Goal: Task Accomplishment & Management: Manage account settings

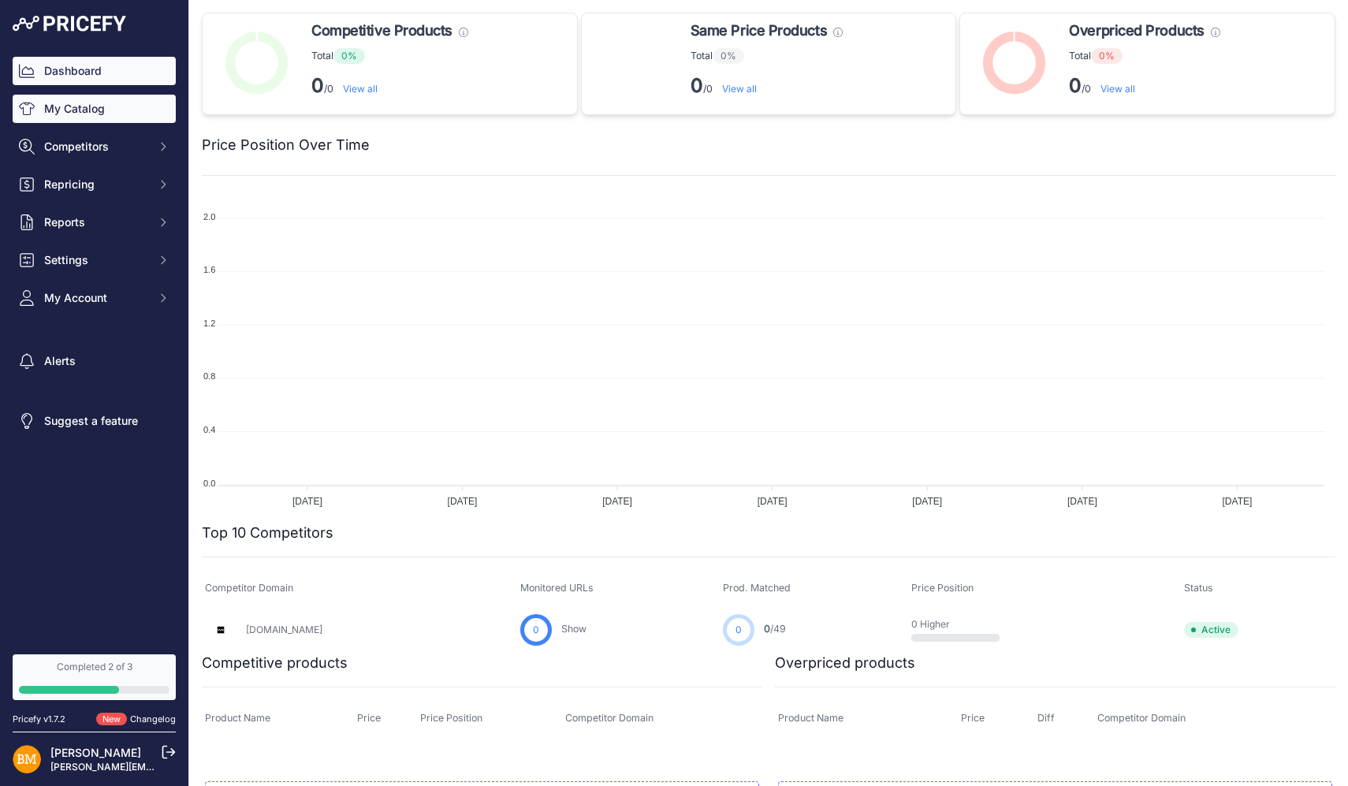
click at [77, 100] on link "My Catalog" at bounding box center [94, 109] width 163 height 28
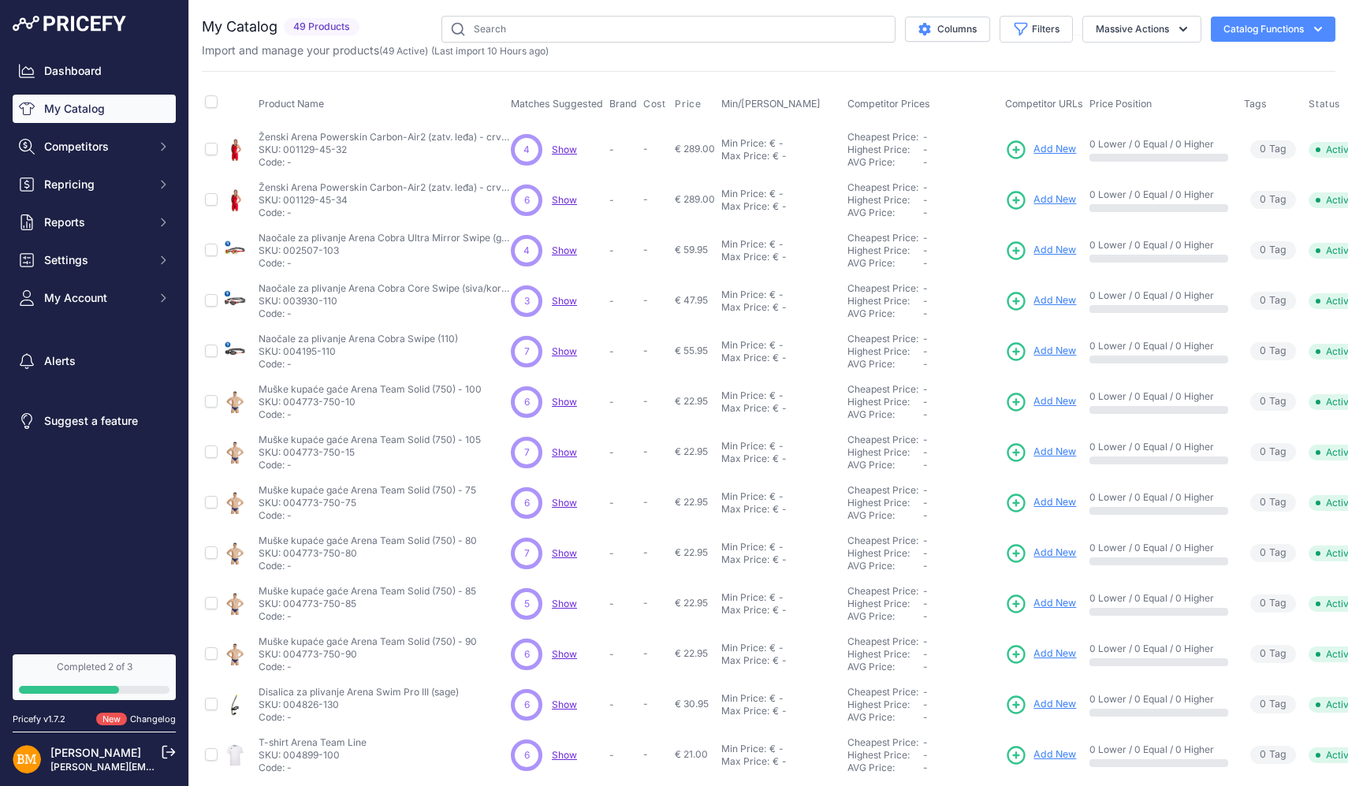
click at [564, 252] on span "Show" at bounding box center [564, 250] width 25 height 12
click at [527, 204] on span "6" at bounding box center [527, 200] width 6 height 14
click at [566, 299] on span "Show" at bounding box center [564, 301] width 25 height 12
click at [569, 450] on span "Show" at bounding box center [564, 452] width 25 height 12
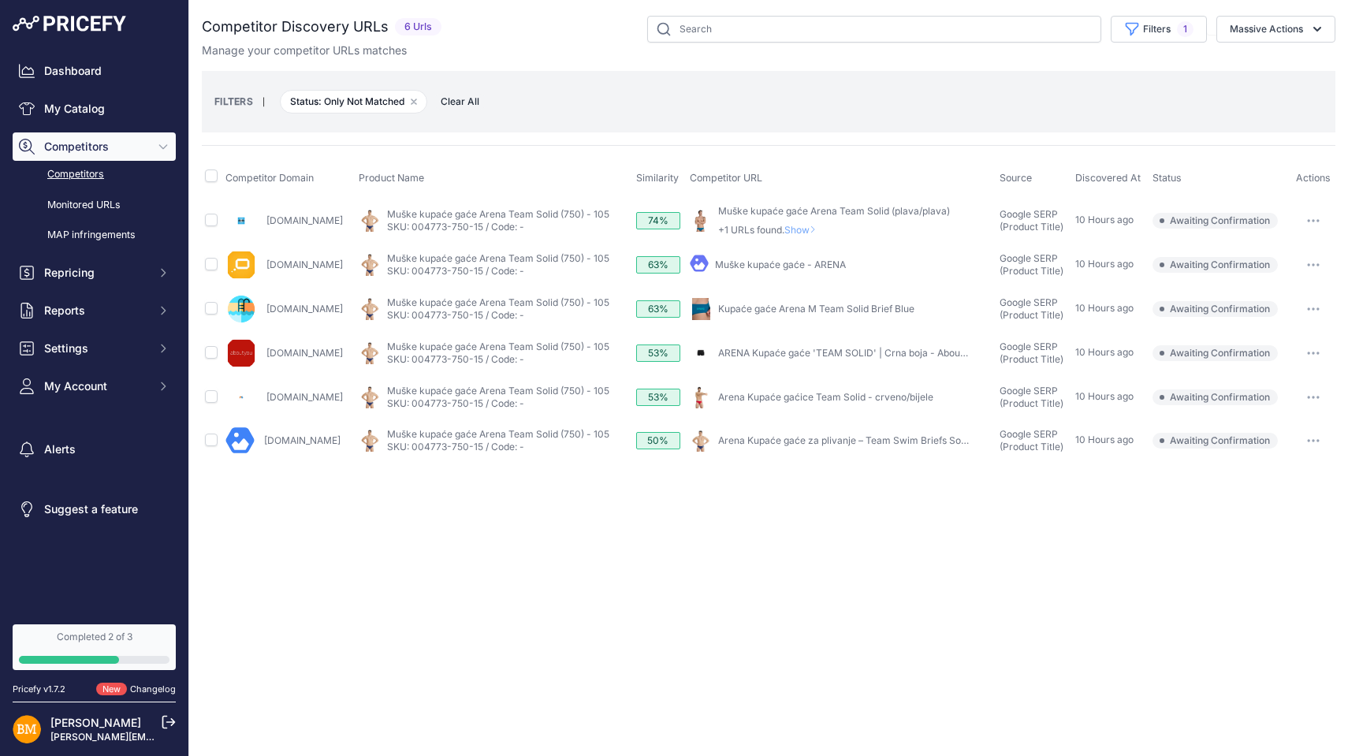
click at [1309, 215] on button "button" at bounding box center [1313, 221] width 32 height 22
click at [817, 229] on span "Show" at bounding box center [803, 230] width 38 height 12
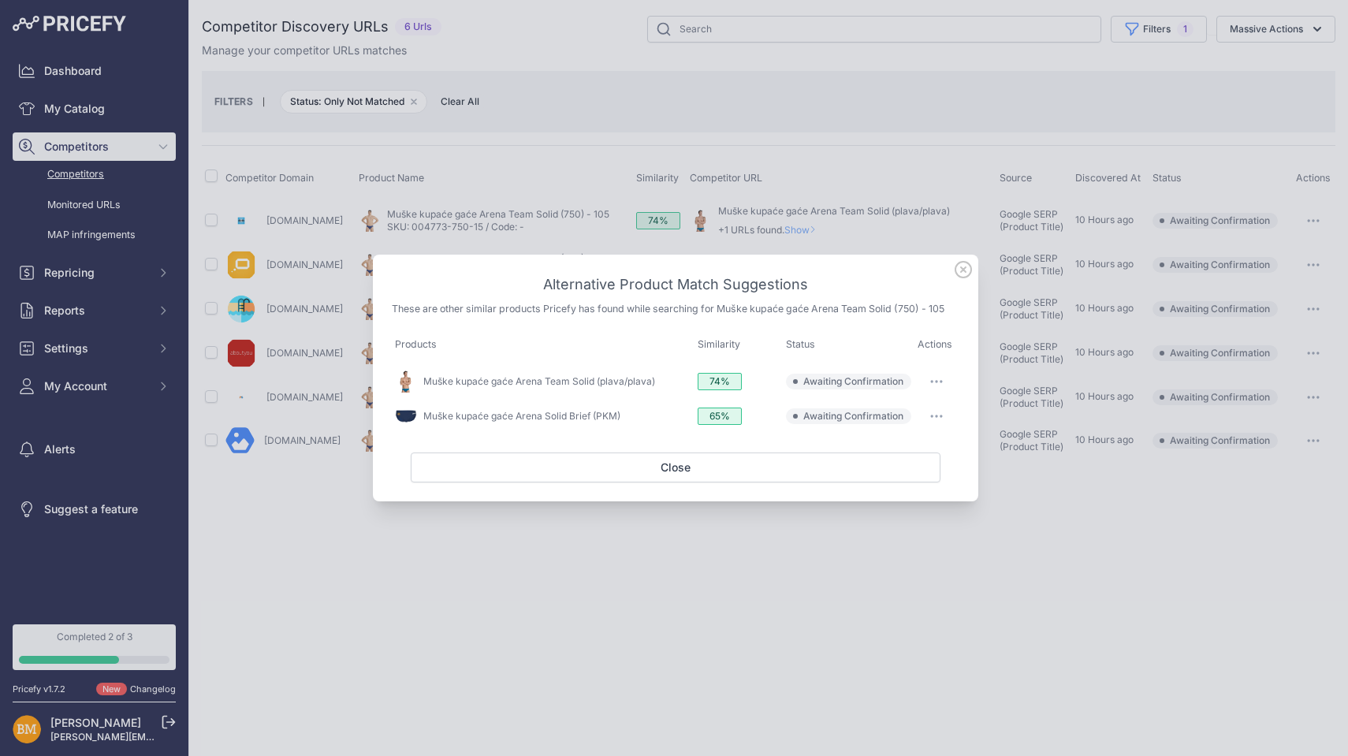
click at [961, 270] on icon at bounding box center [962, 269] width 17 height 17
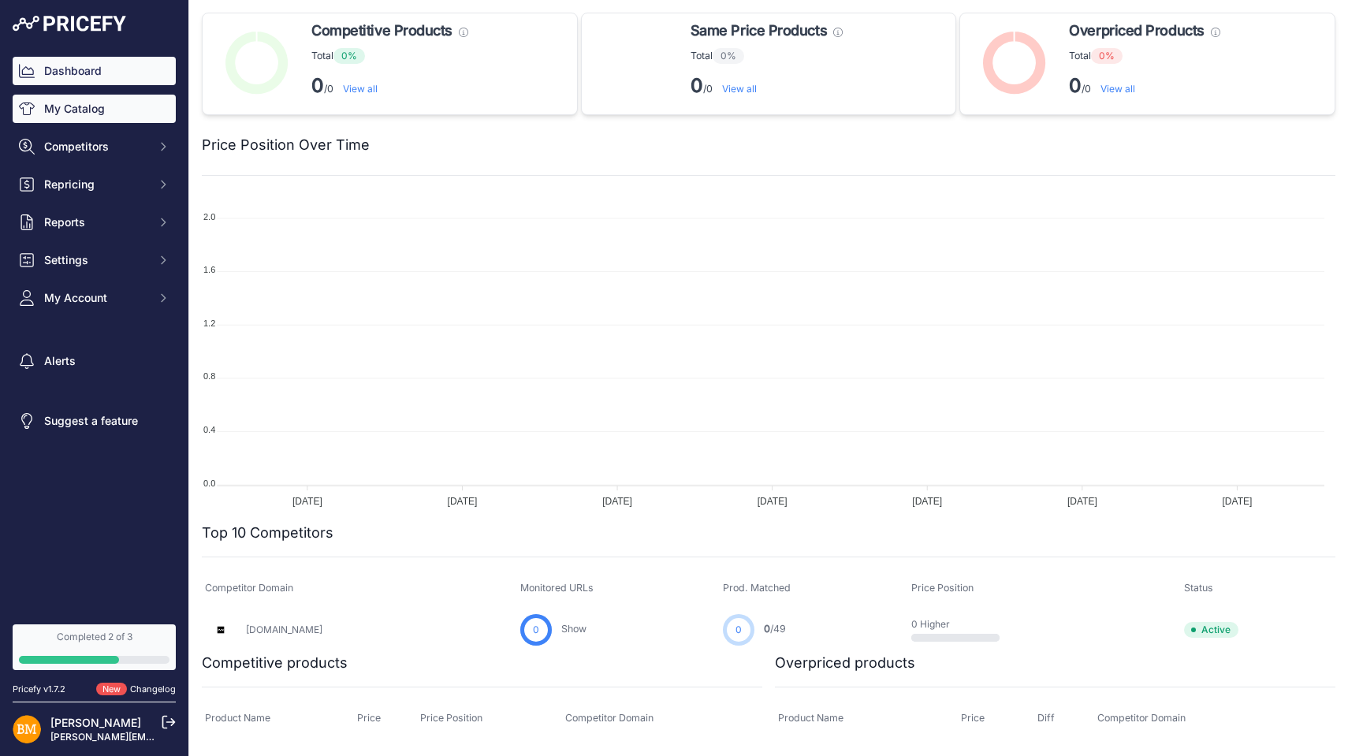
click at [92, 109] on link "My Catalog" at bounding box center [94, 109] width 163 height 28
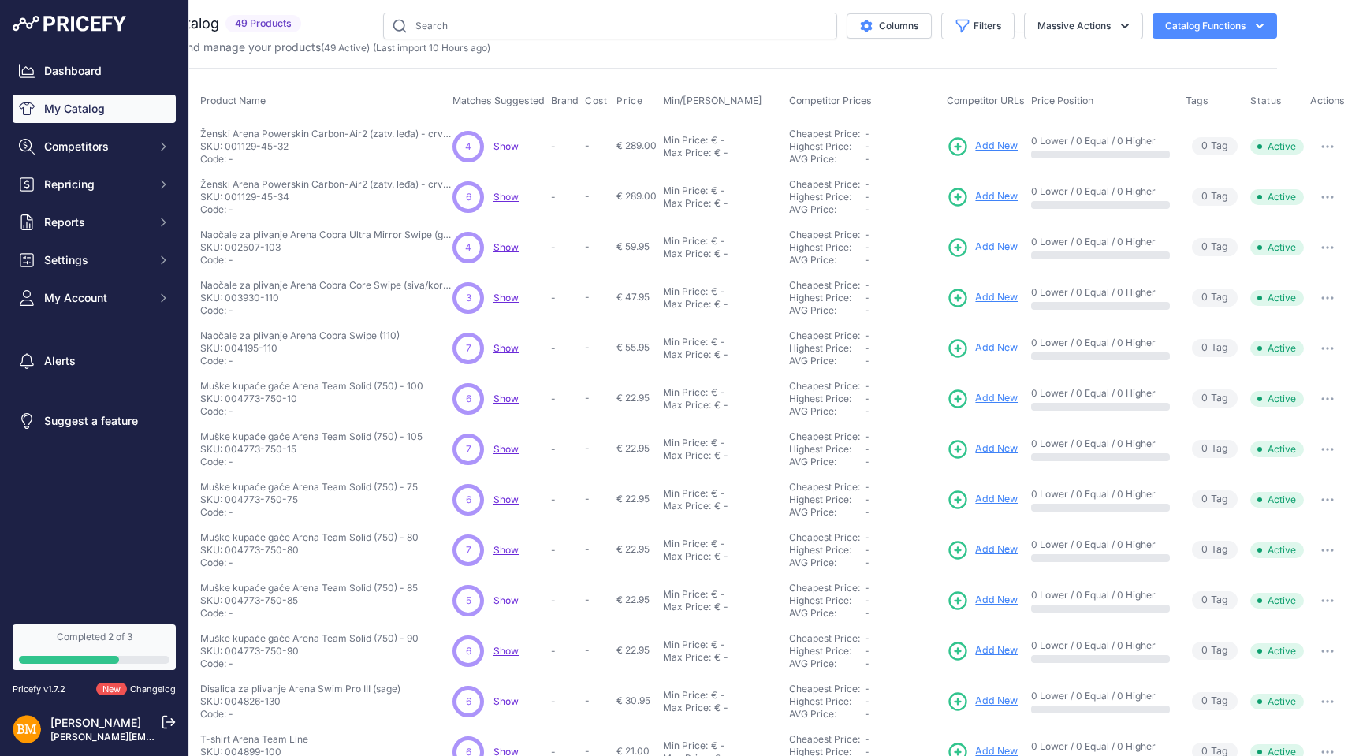
scroll to position [3, 73]
click at [1317, 151] on button "button" at bounding box center [1327, 147] width 32 height 22
click at [1185, 251] on div "0 Tag s" at bounding box center [1214, 247] width 58 height 18
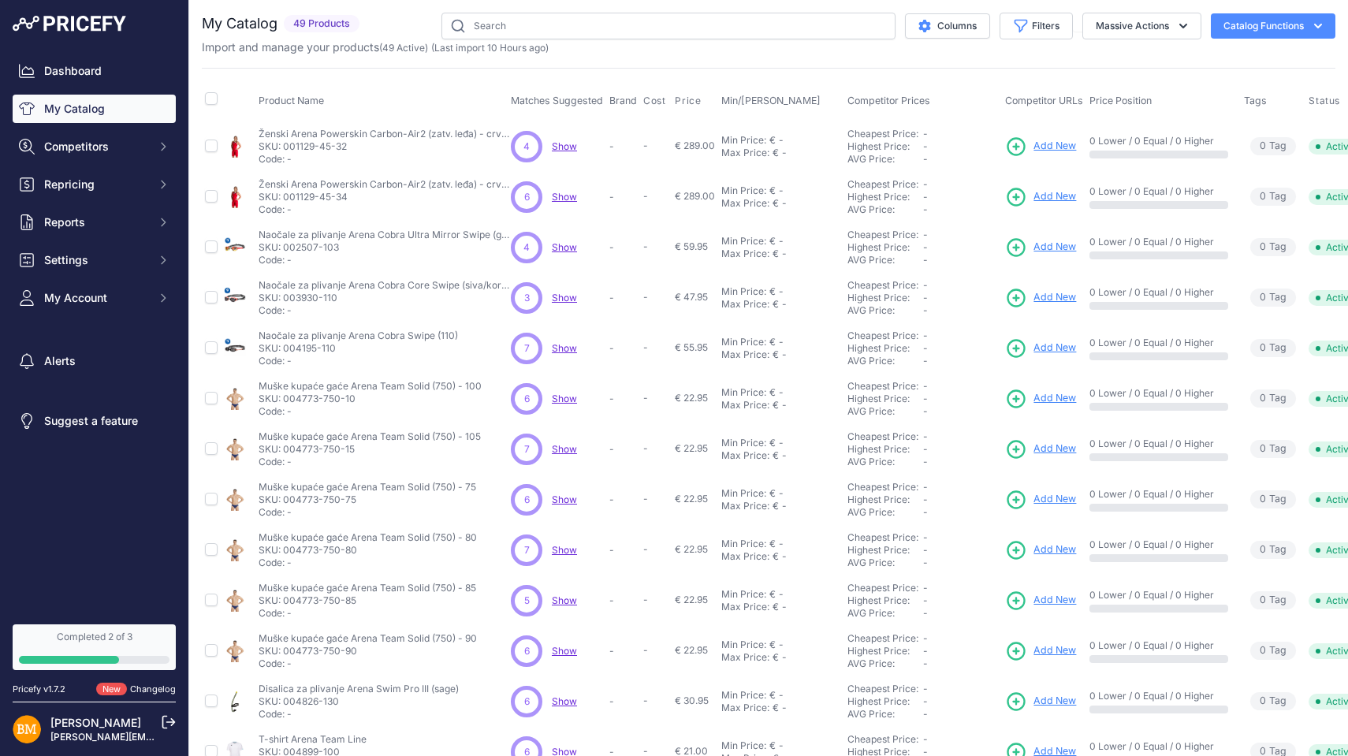
scroll to position [3, 0]
click at [571, 143] on span "Show" at bounding box center [564, 146] width 25 height 12
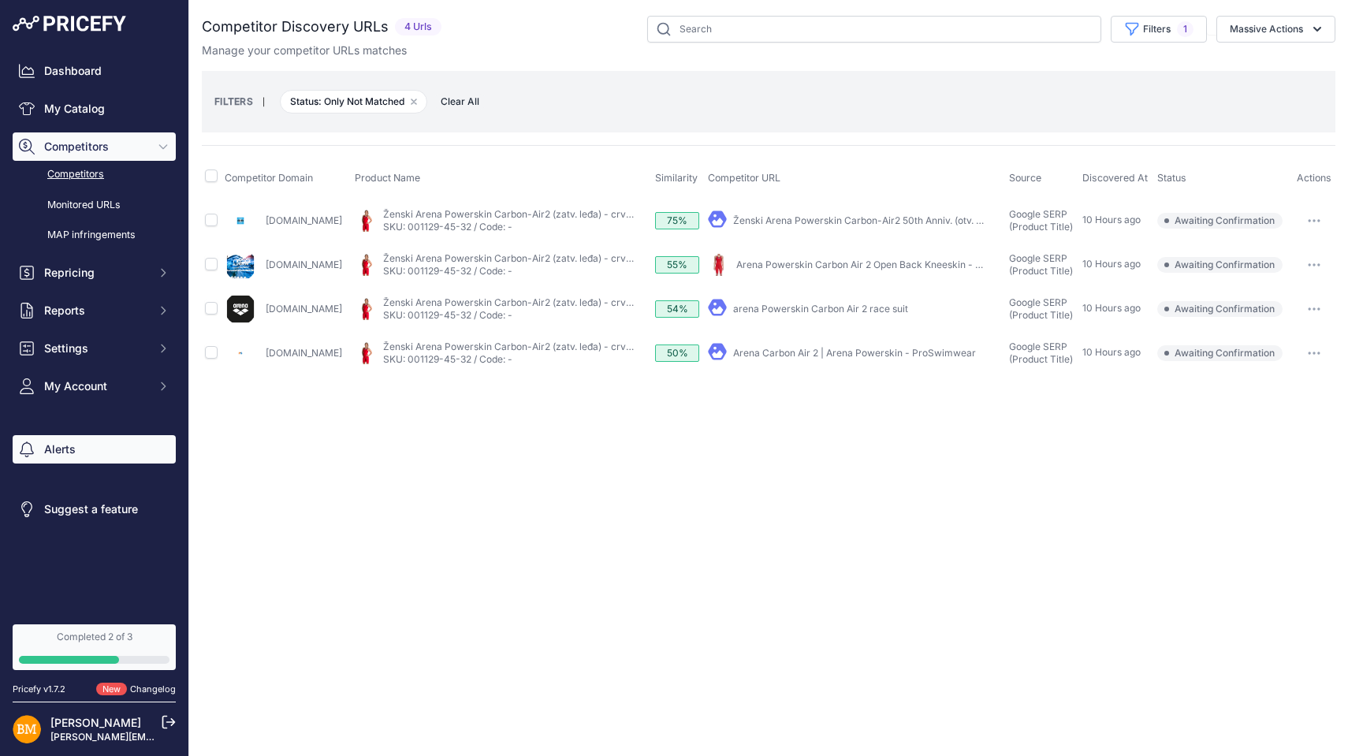
click at [121, 443] on link "Alerts" at bounding box center [94, 449] width 163 height 28
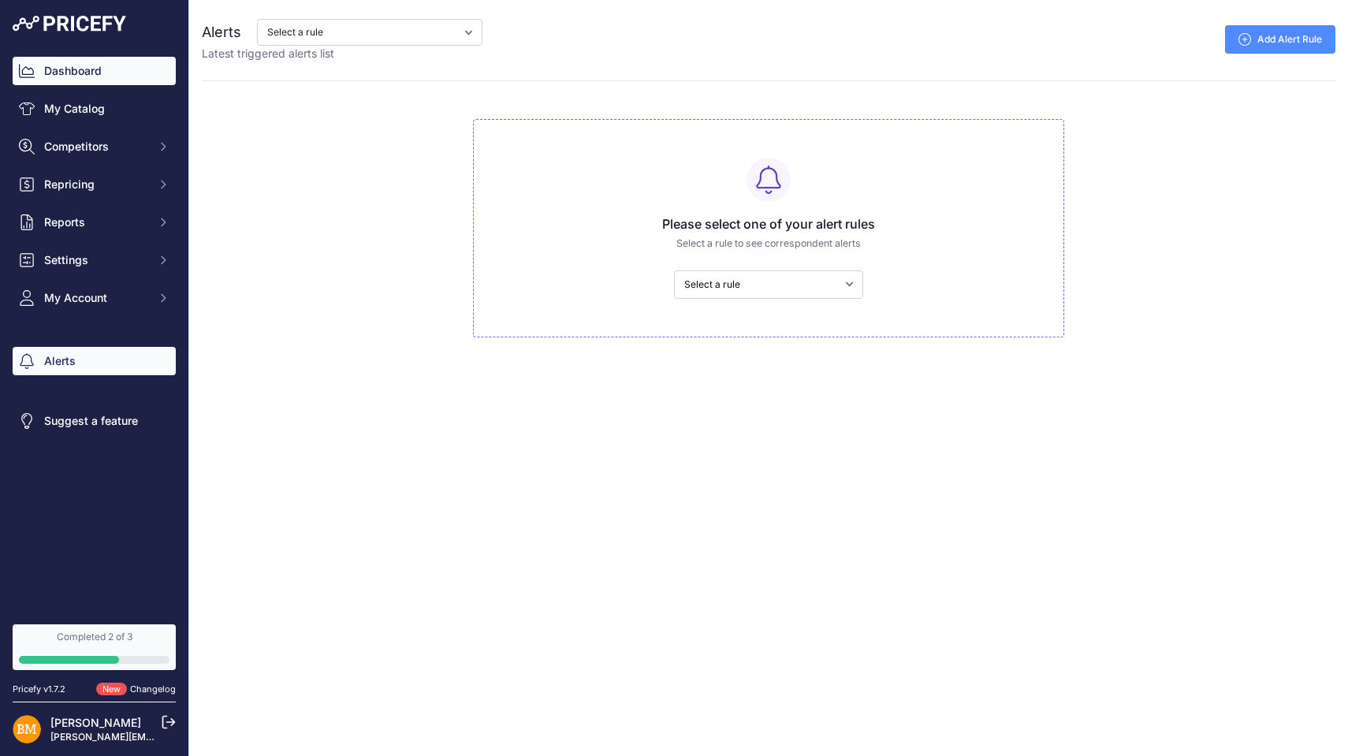
click at [82, 72] on link "Dashboard" at bounding box center [94, 71] width 163 height 28
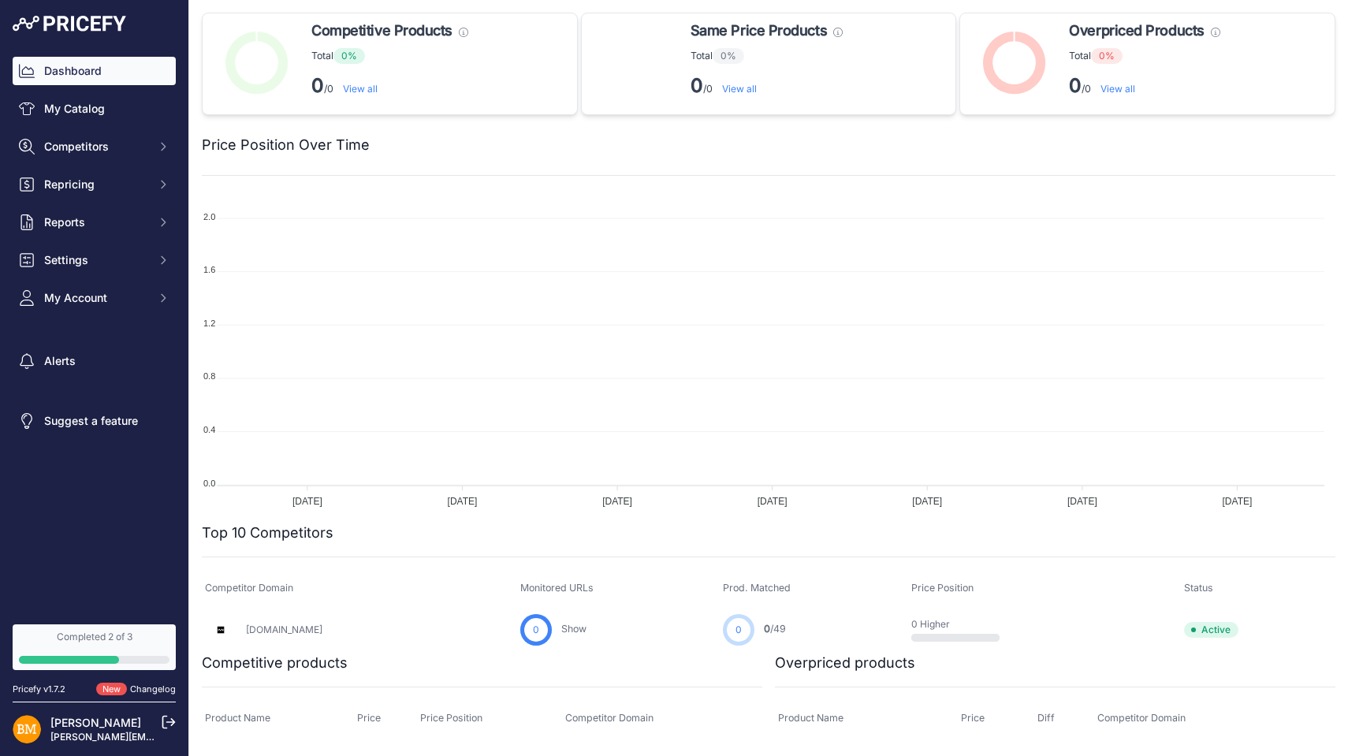
click at [124, 633] on div "Completed 2 of 3" at bounding box center [94, 636] width 151 height 13
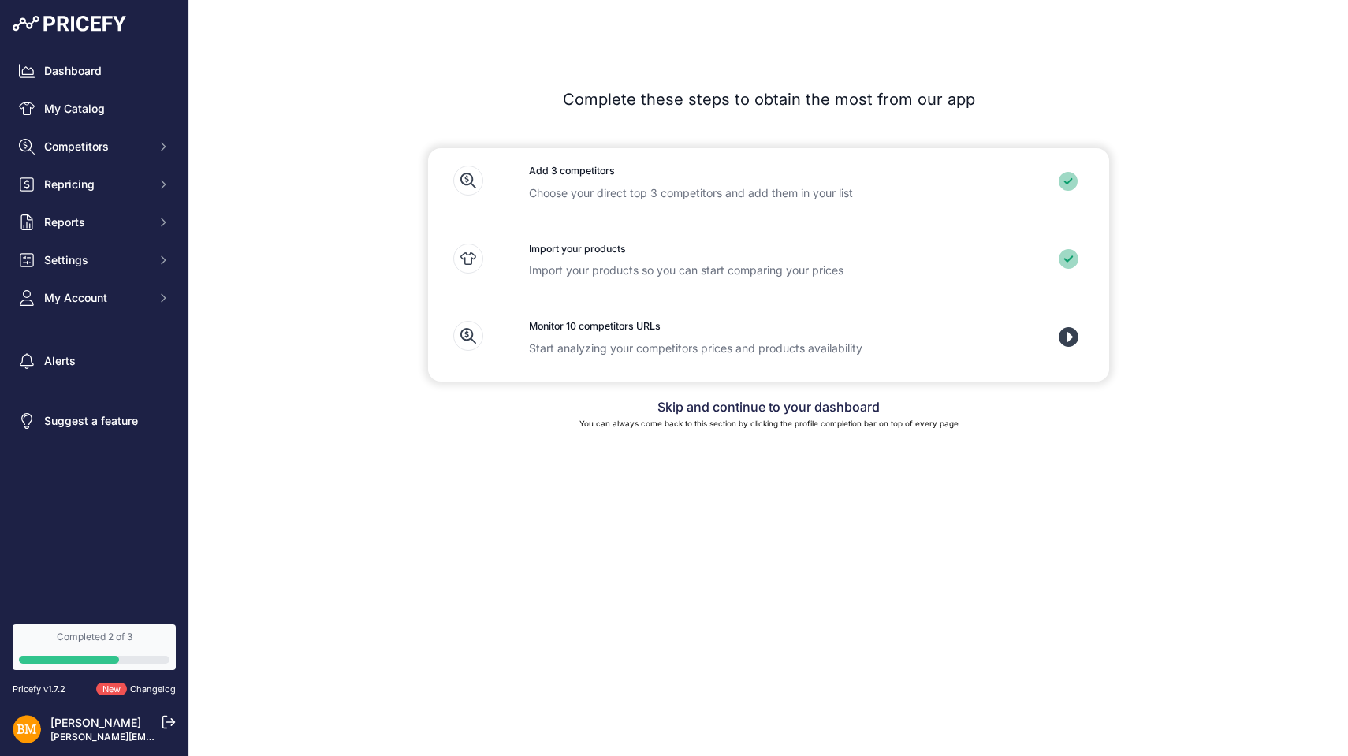
click at [1069, 334] on icon at bounding box center [1068, 337] width 20 height 20
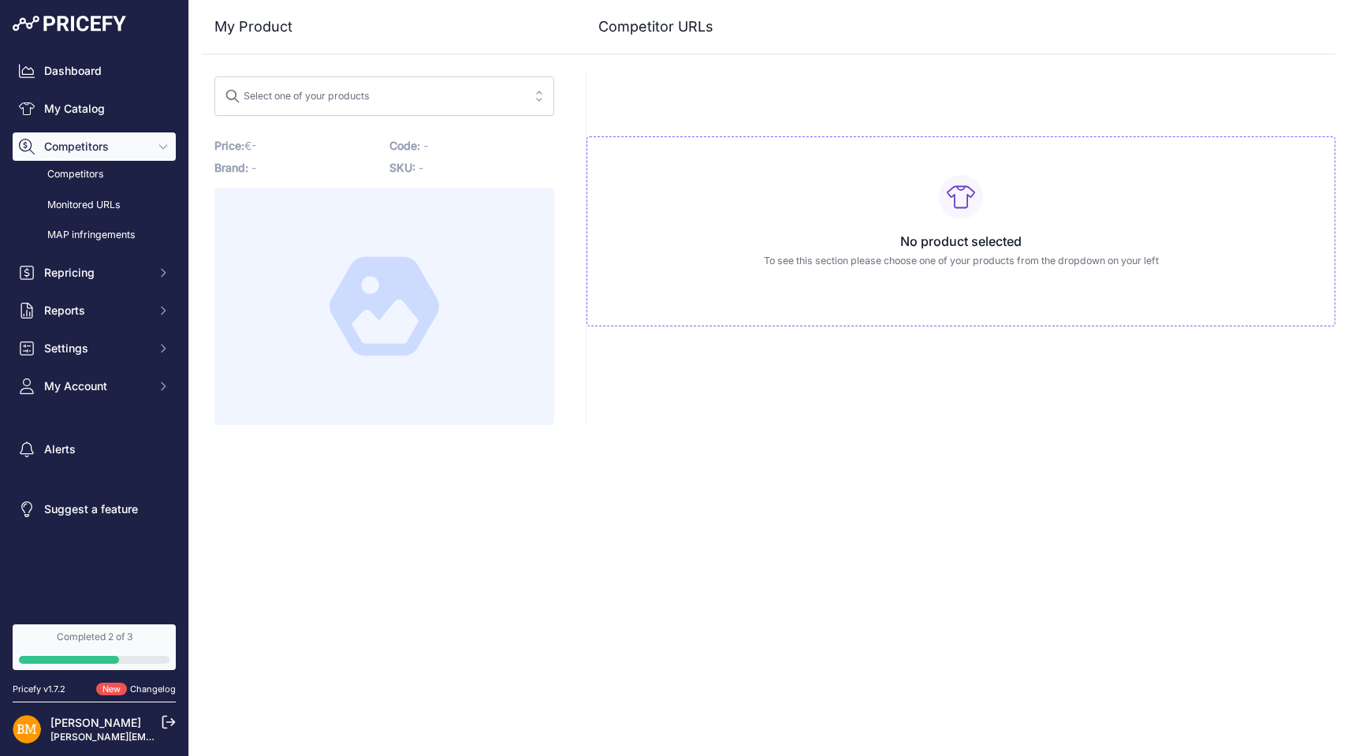
click at [529, 105] on button "Select one of your products" at bounding box center [384, 95] width 340 height 39
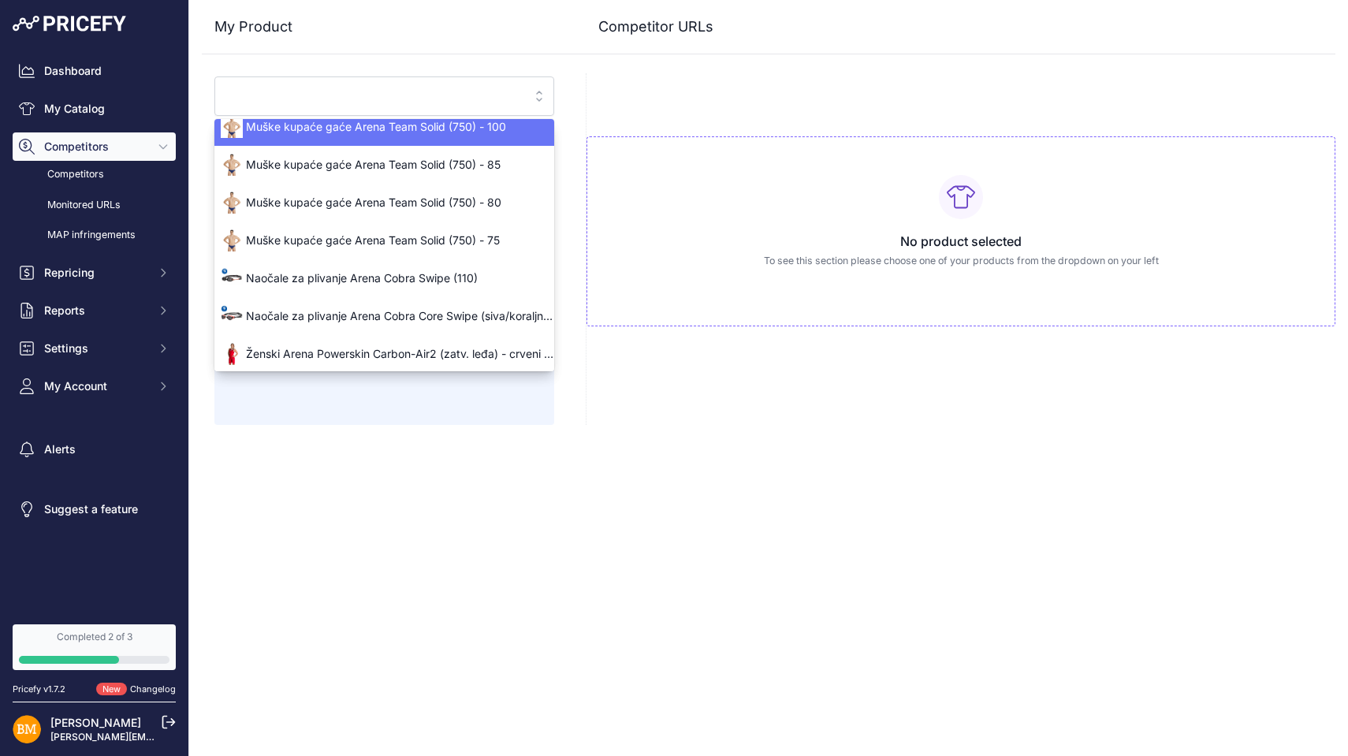
scroll to position [55, 0]
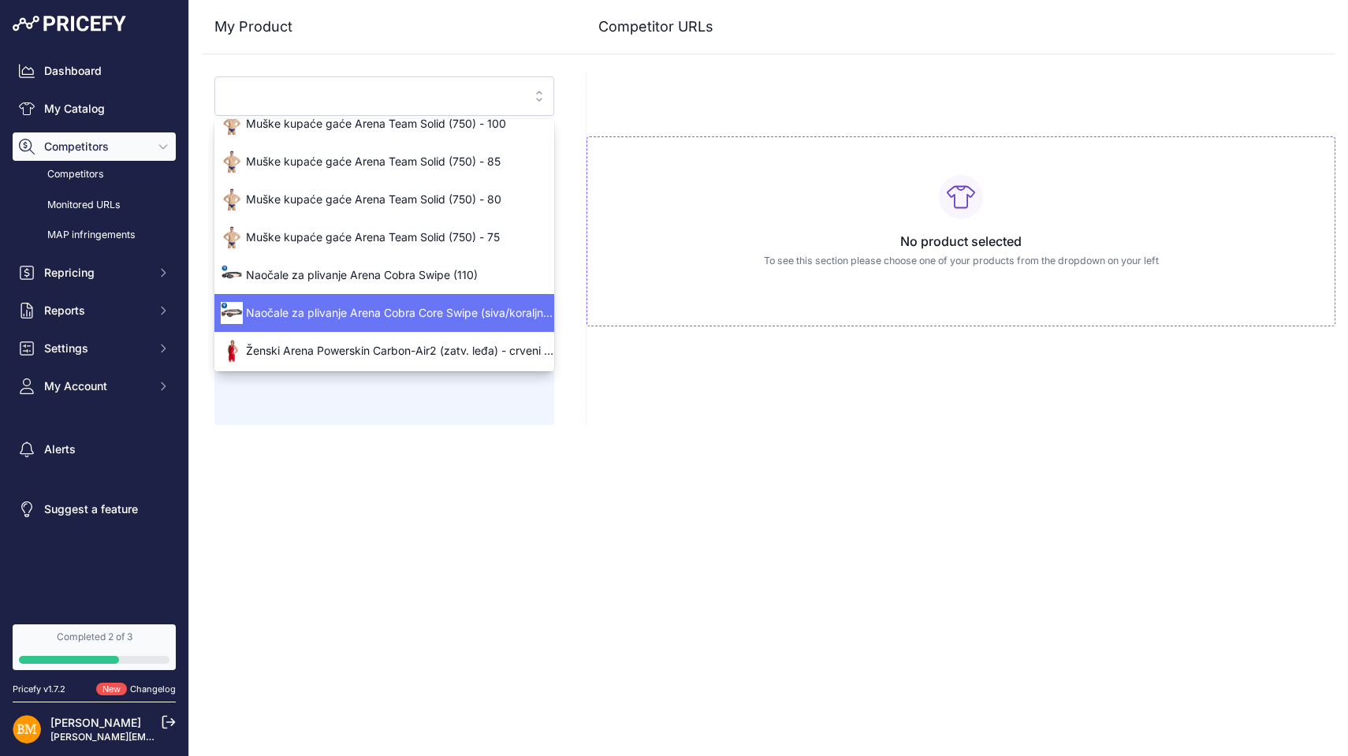
click at [439, 310] on span "Naočale za plivanje Arena Cobra Core Swipe (siva/koraljno crvena)" at bounding box center [384, 313] width 340 height 16
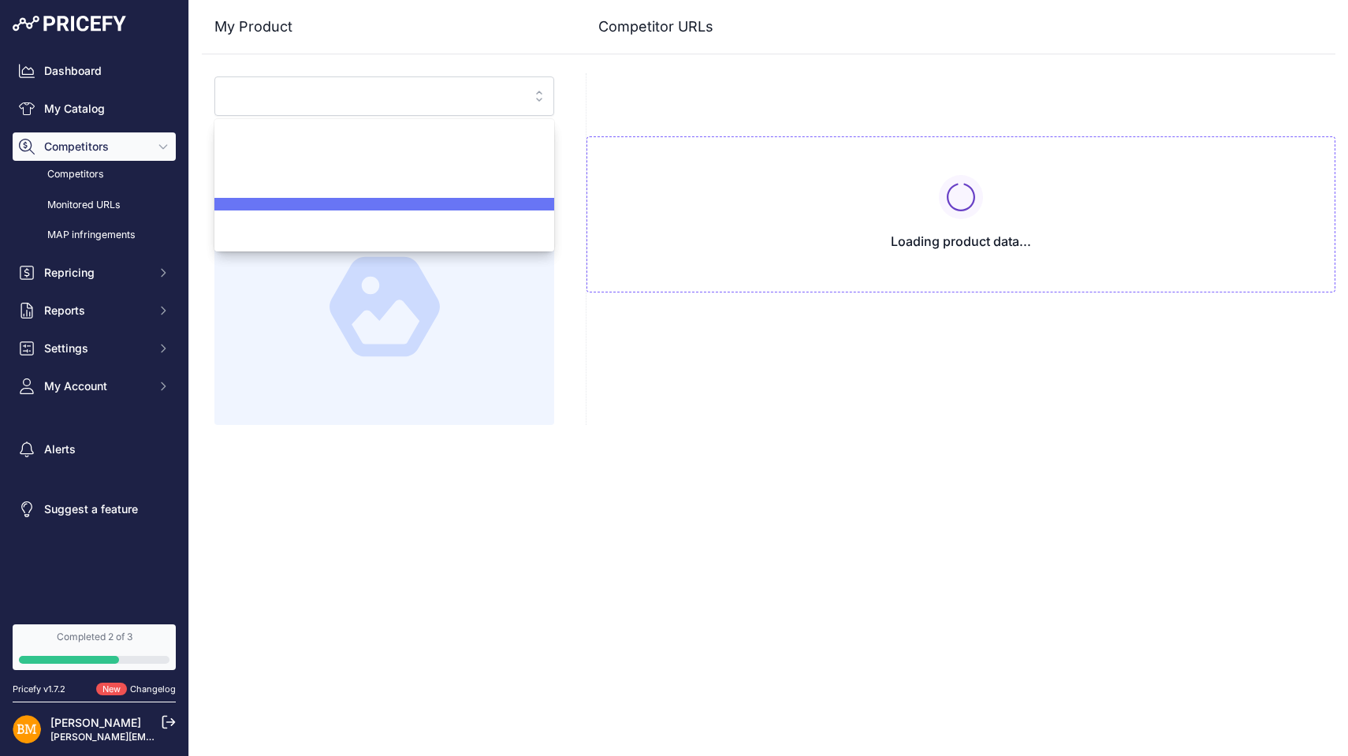
scroll to position [0, 0]
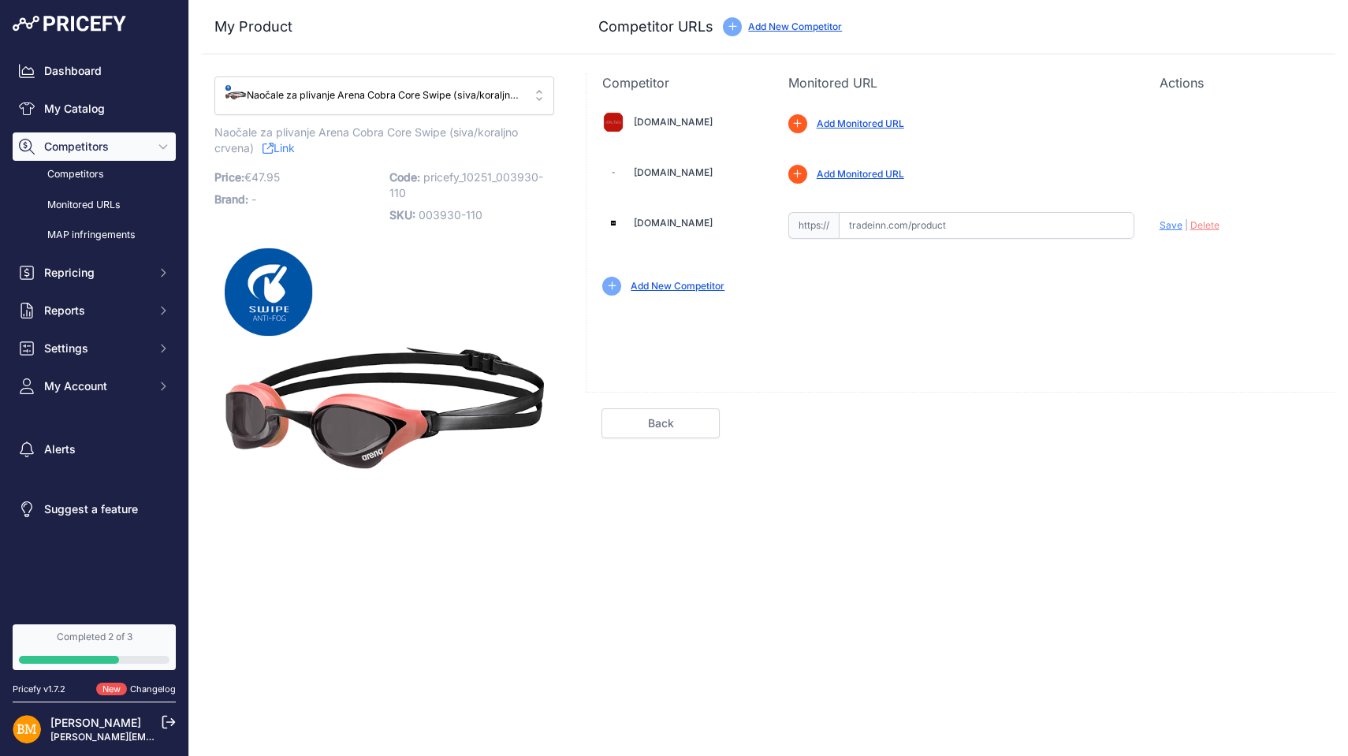
click at [872, 124] on link "Add Monitored URL" at bounding box center [859, 123] width 87 height 12
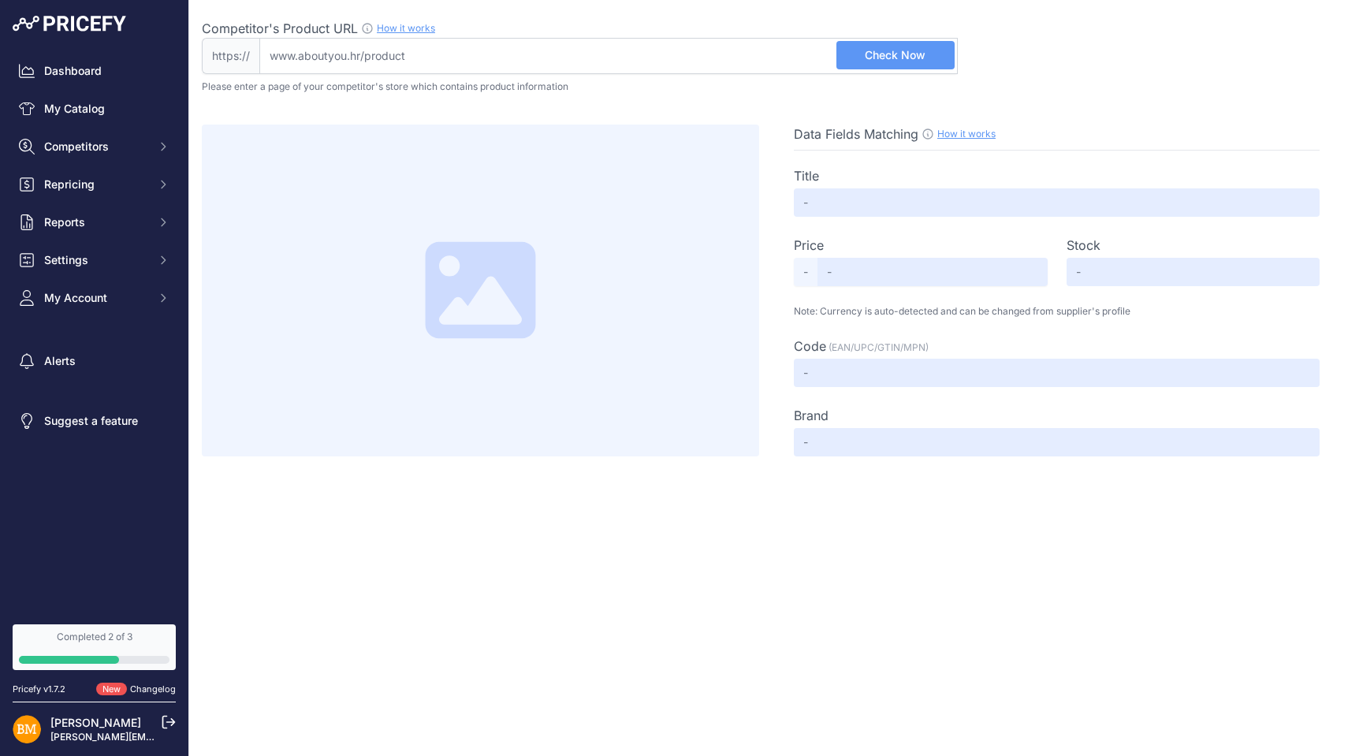
click at [721, 61] on input "Competitor's Product URL How it works In order to create your competitor's extr…" at bounding box center [608, 56] width 698 height 36
paste input "[URL][DOMAIN_NAME]"
type input "[DOMAIN_NAME][URL]"
click at [915, 52] on span "Check Now" at bounding box center [895, 55] width 61 height 16
type input "Not Found"
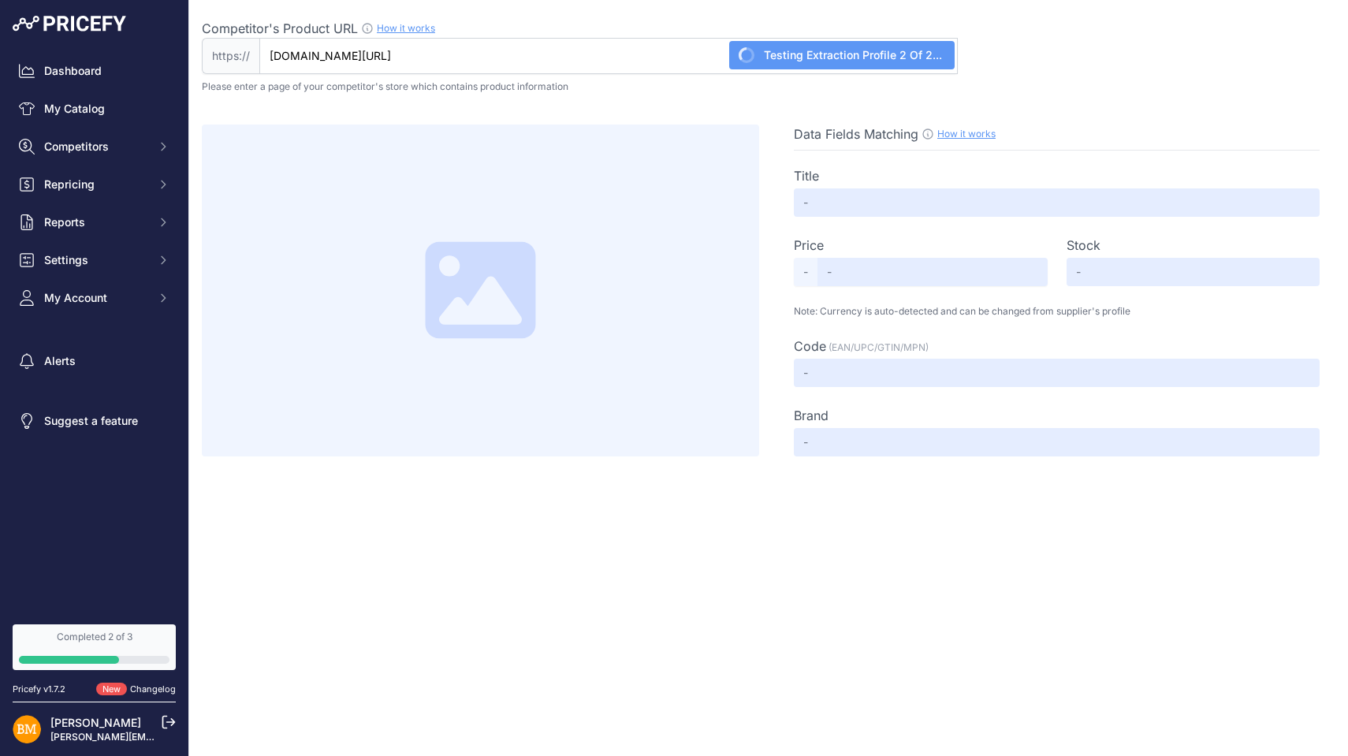
type input "Not Found"
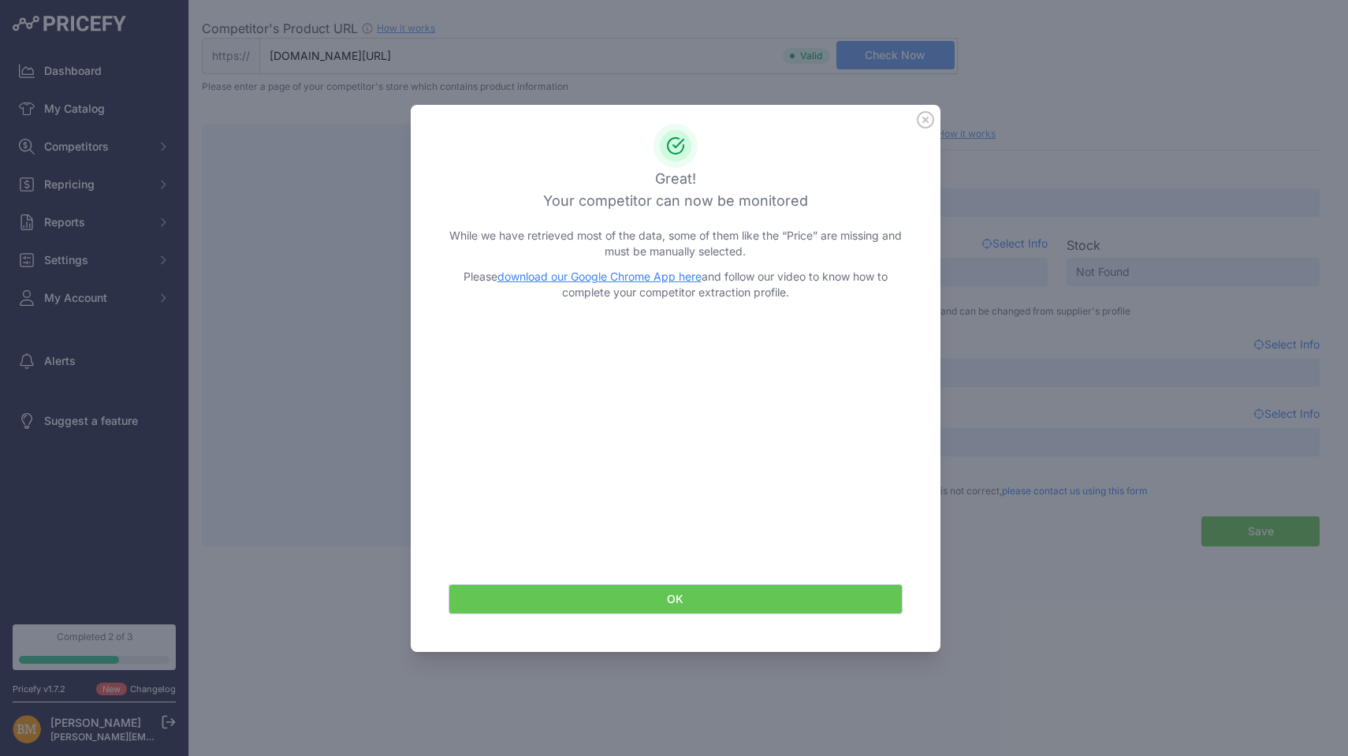
click at [690, 589] on button "OK" at bounding box center [675, 599] width 454 height 30
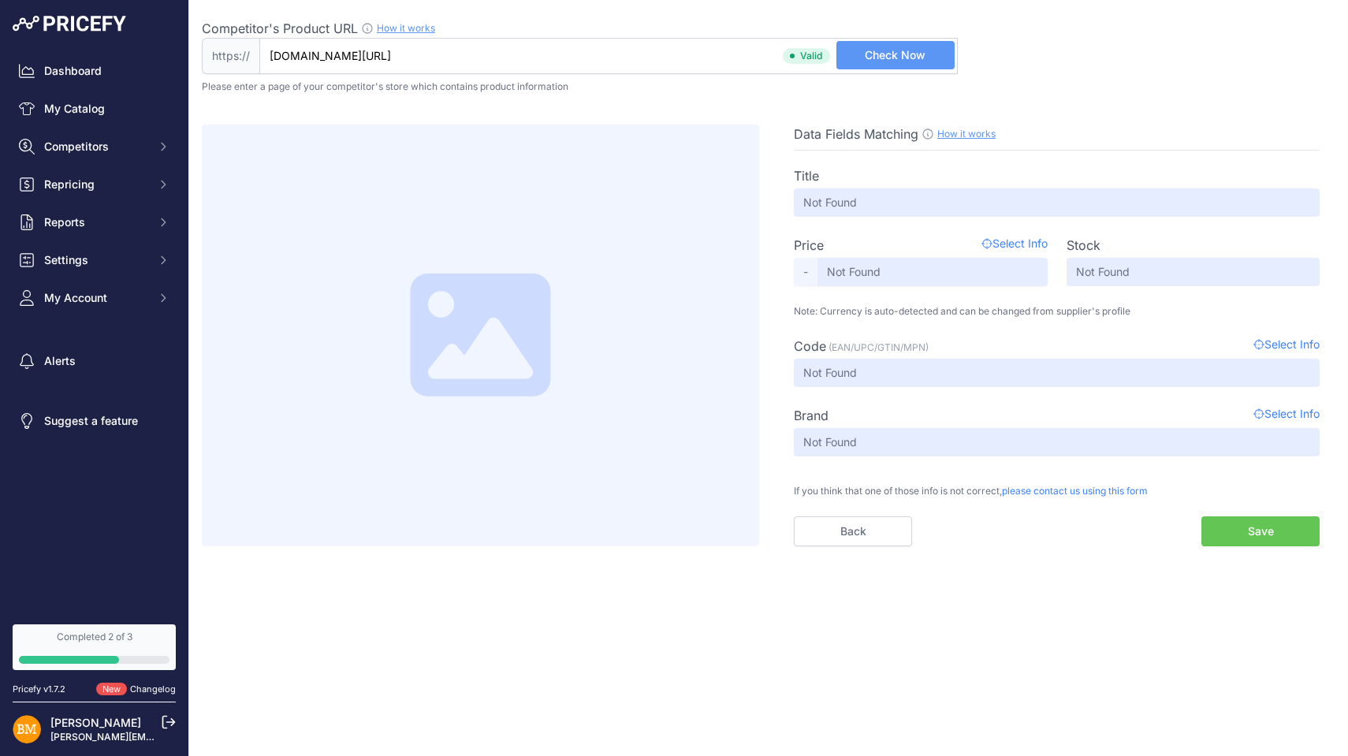
click at [883, 218] on div "Title Not Found Price Select Info - Not Found Stock Not Found Code Not Found" at bounding box center [1057, 349] width 526 height 396
click at [894, 61] on span "Check Now" at bounding box center [895, 55] width 61 height 16
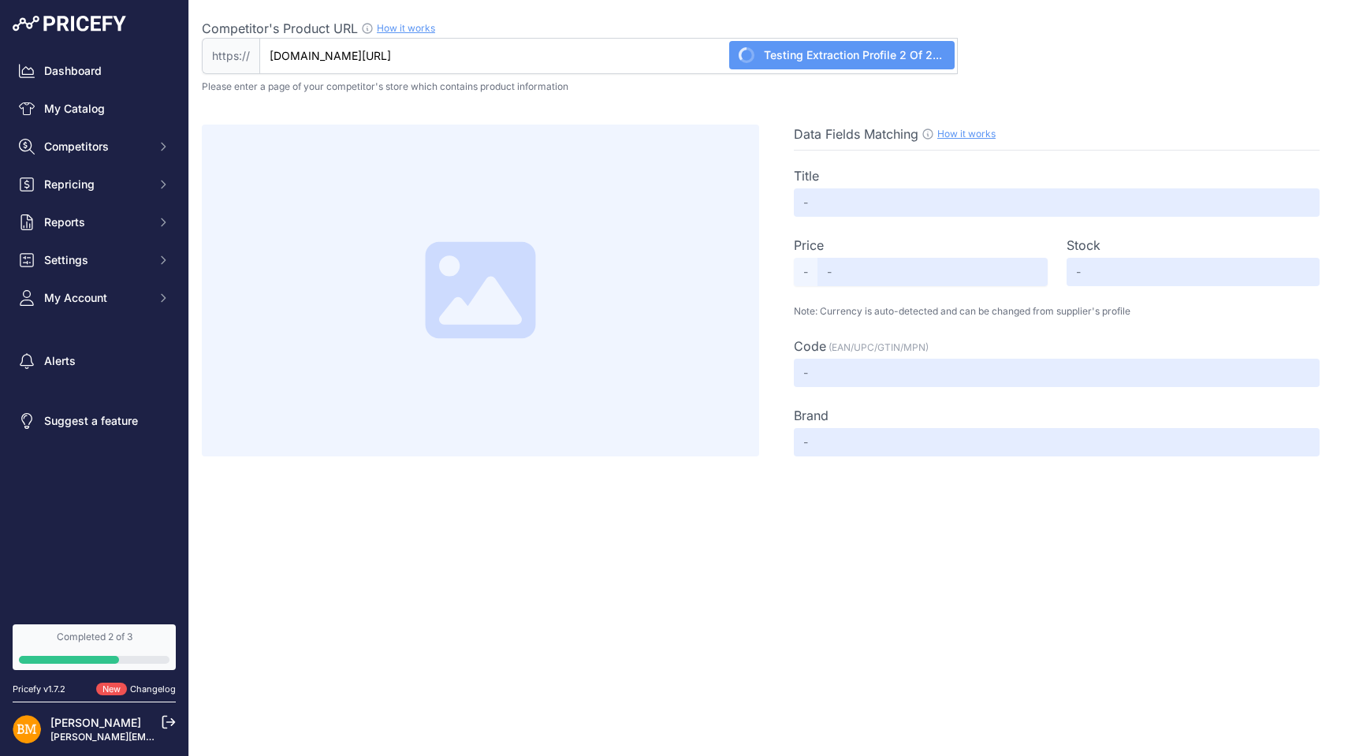
type input "Not Found"
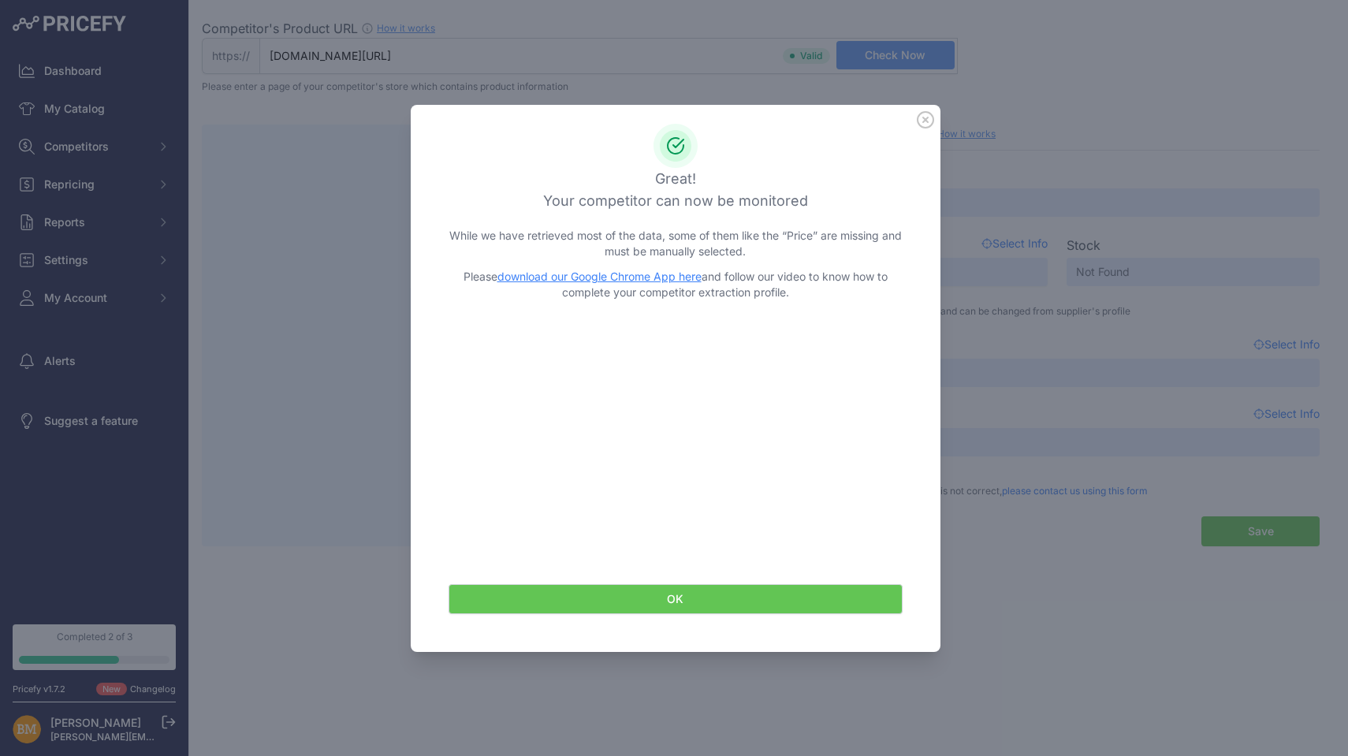
click at [678, 598] on button "OK" at bounding box center [675, 599] width 454 height 30
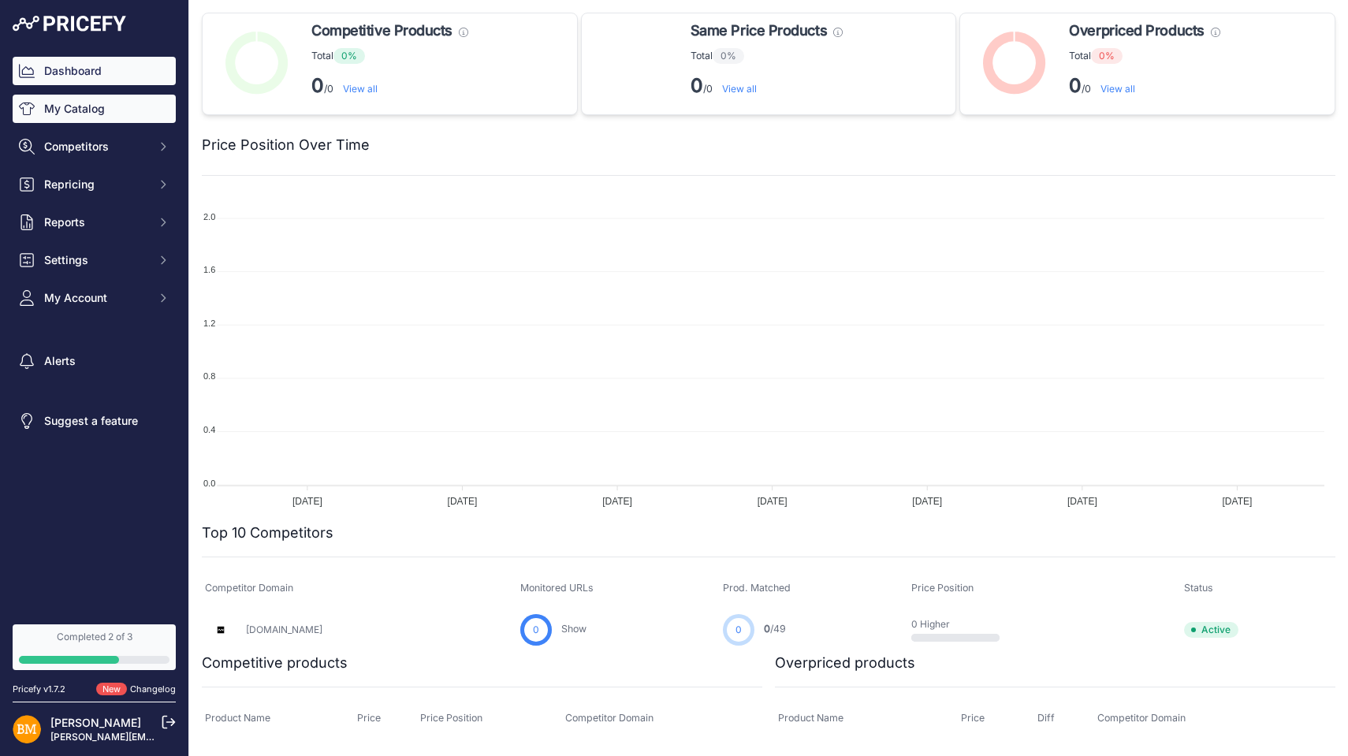
click at [111, 109] on link "My Catalog" at bounding box center [94, 109] width 163 height 28
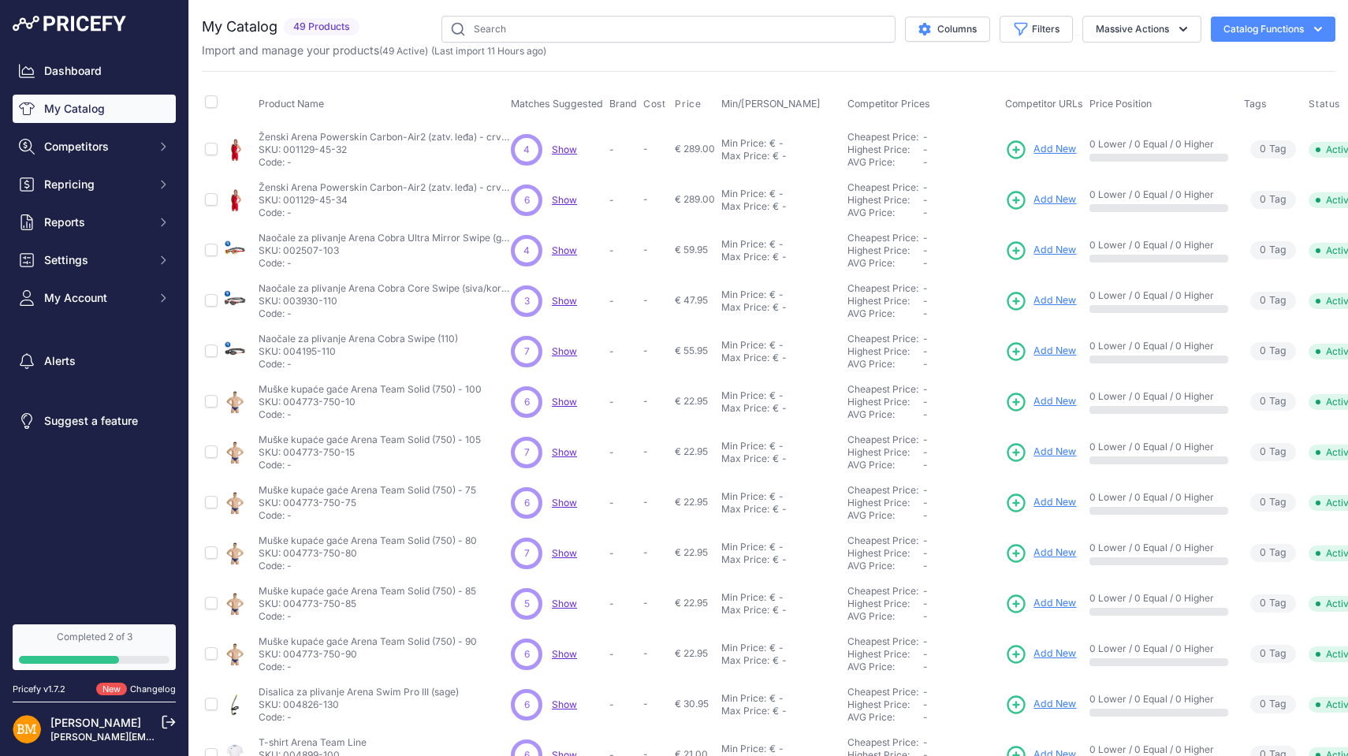
click at [212, 102] on input "checkbox" at bounding box center [211, 101] width 13 height 13
checkbox input "true"
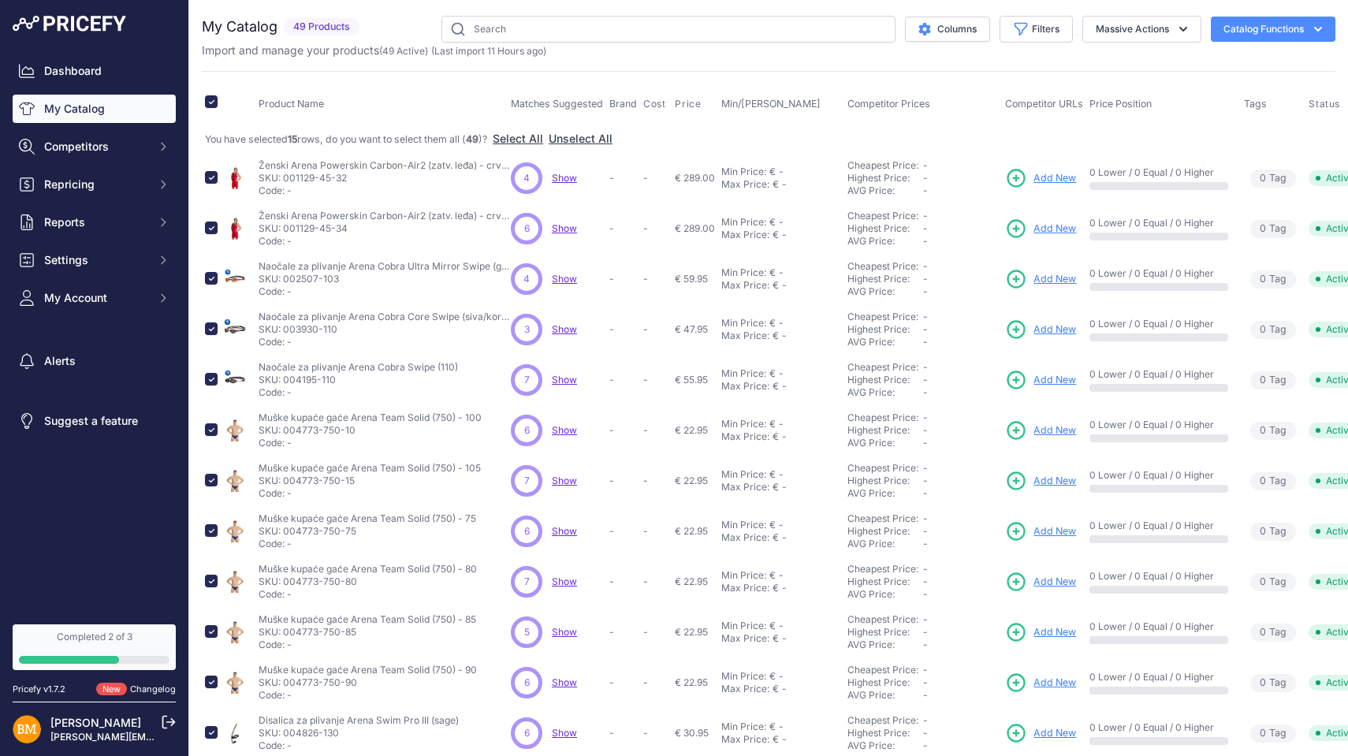
click at [519, 132] on button "Select All" at bounding box center [518, 139] width 50 height 16
click at [1136, 34] on button "Massive Actions" at bounding box center [1141, 29] width 119 height 27
click at [1099, 120] on span "Delete" at bounding box center [1104, 122] width 33 height 13
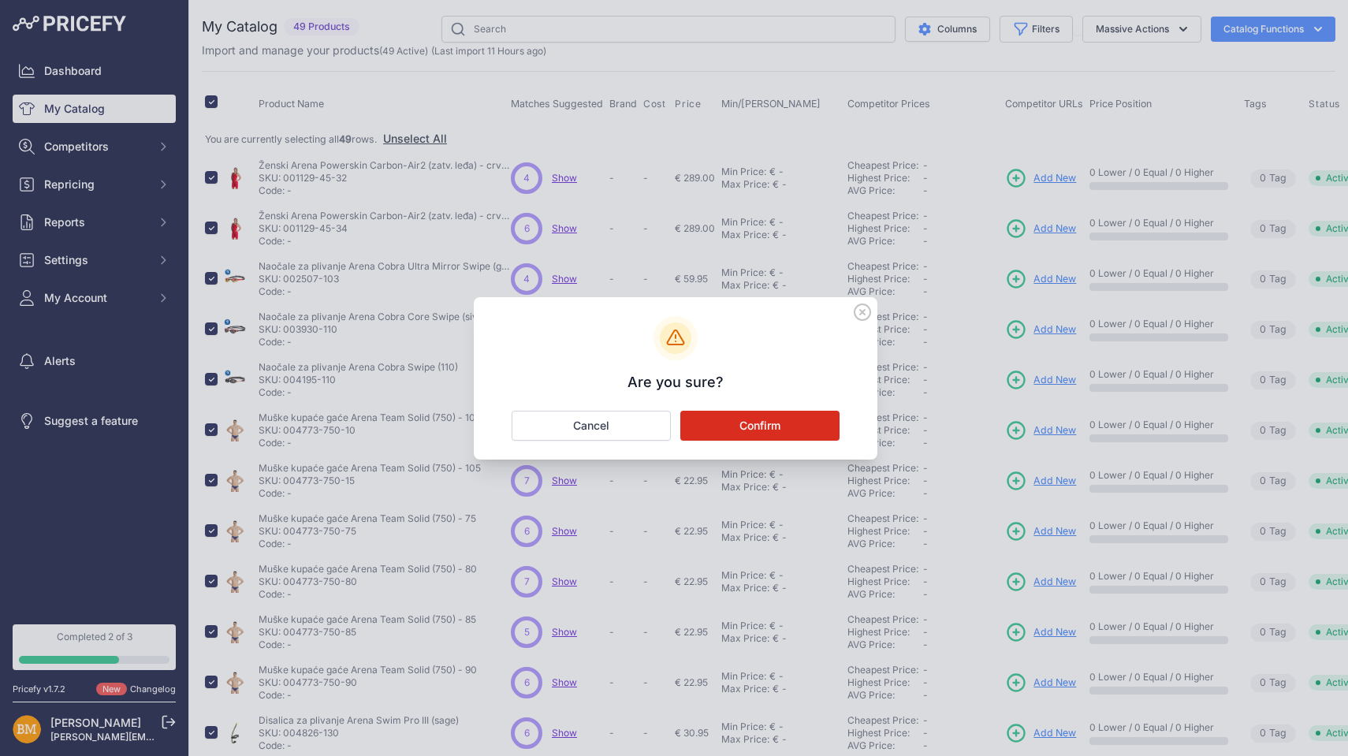
click at [749, 422] on button "Confirm" at bounding box center [759, 426] width 159 height 30
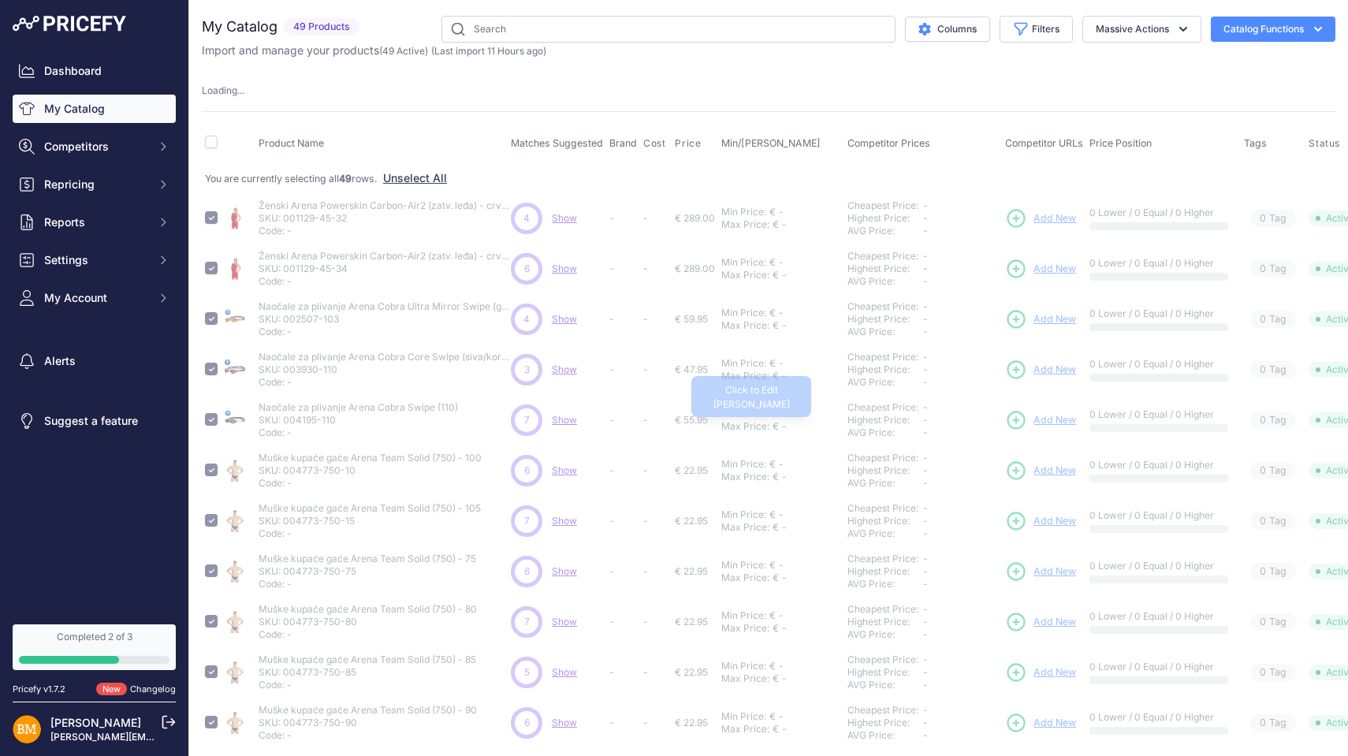
checkbox input "false"
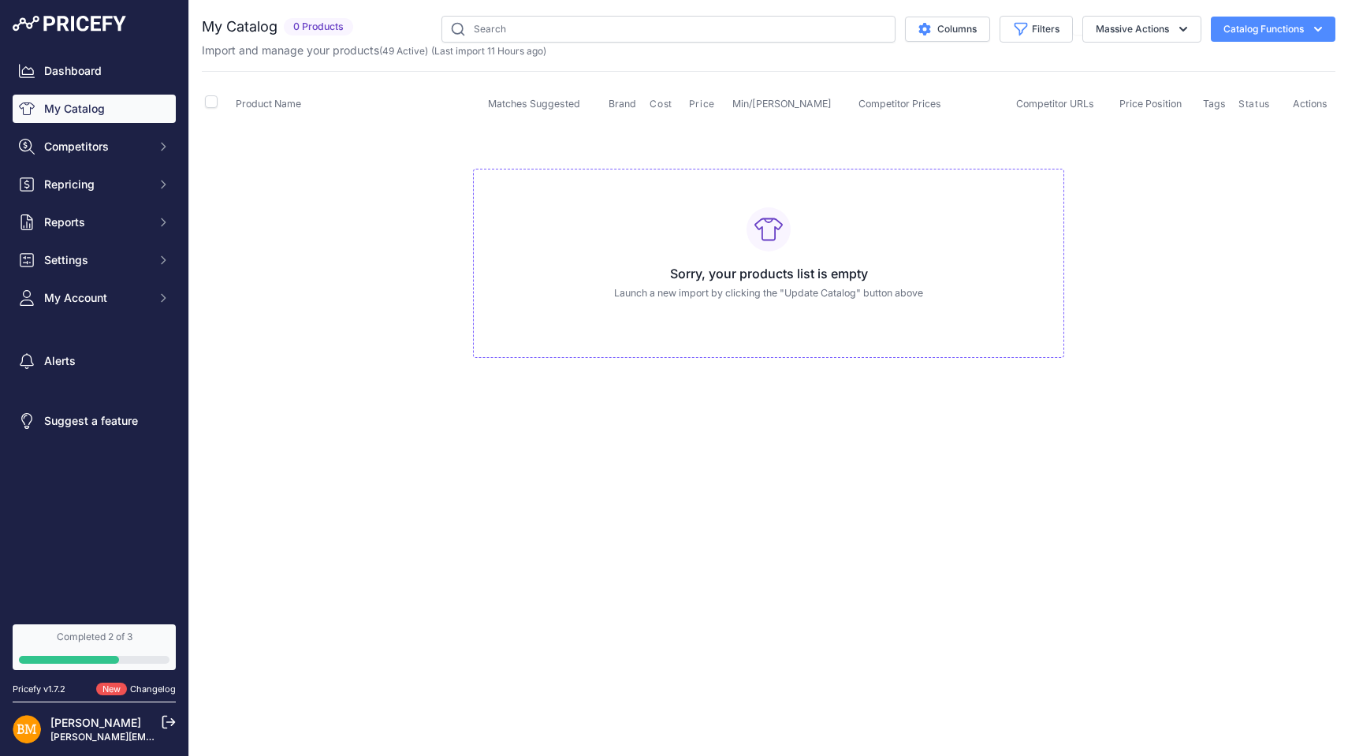
click at [710, 306] on div "Sorry, your products list is empty Launch a new import by clicking the "Update …" at bounding box center [768, 264] width 591 height 190
click at [1274, 29] on button "Catalog Functions" at bounding box center [1272, 29] width 125 height 25
click at [1212, 61] on span "Import Additional Info" at bounding box center [1243, 62] width 96 height 13
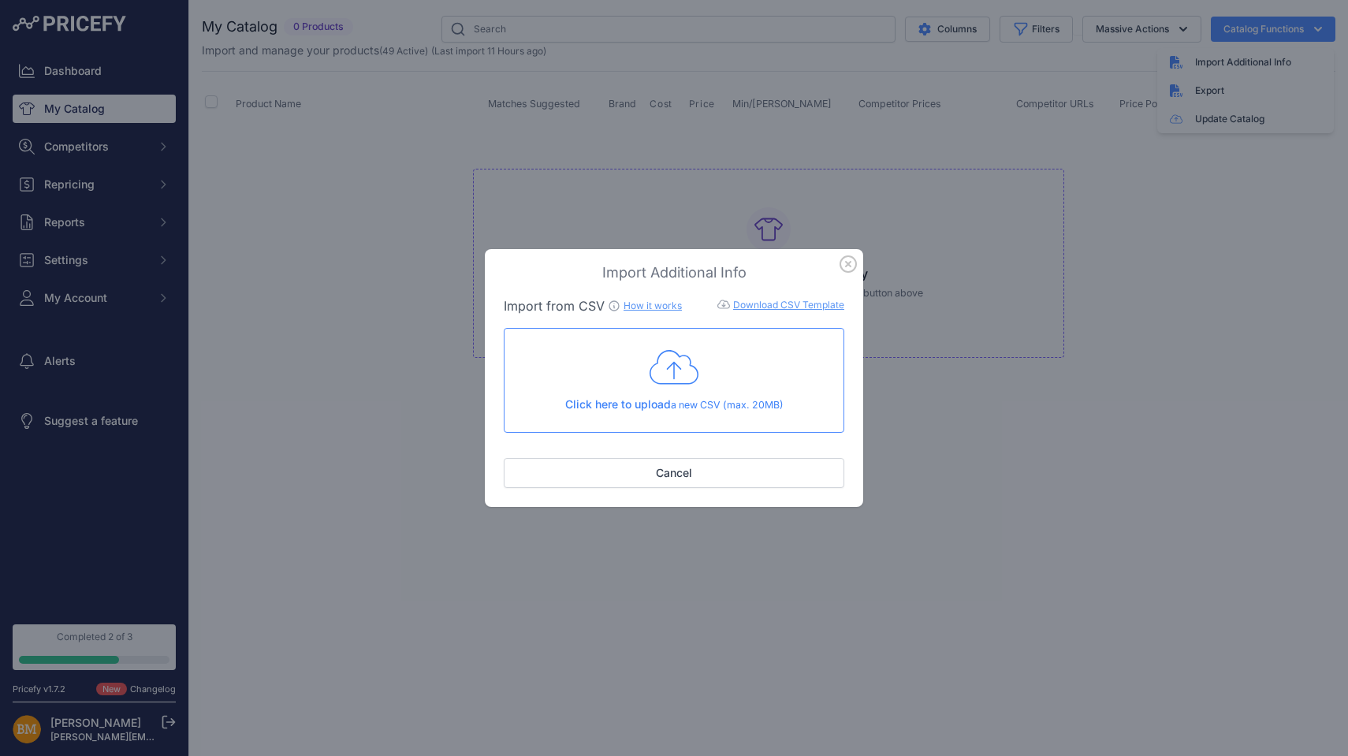
click at [764, 303] on link "Download CSV Template" at bounding box center [788, 305] width 111 height 12
click at [650, 310] on link "How it works" at bounding box center [652, 305] width 58 height 12
click at [776, 303] on link "Download CSV Template" at bounding box center [788, 305] width 111 height 12
click at [759, 480] on button "Cancel" at bounding box center [674, 473] width 340 height 30
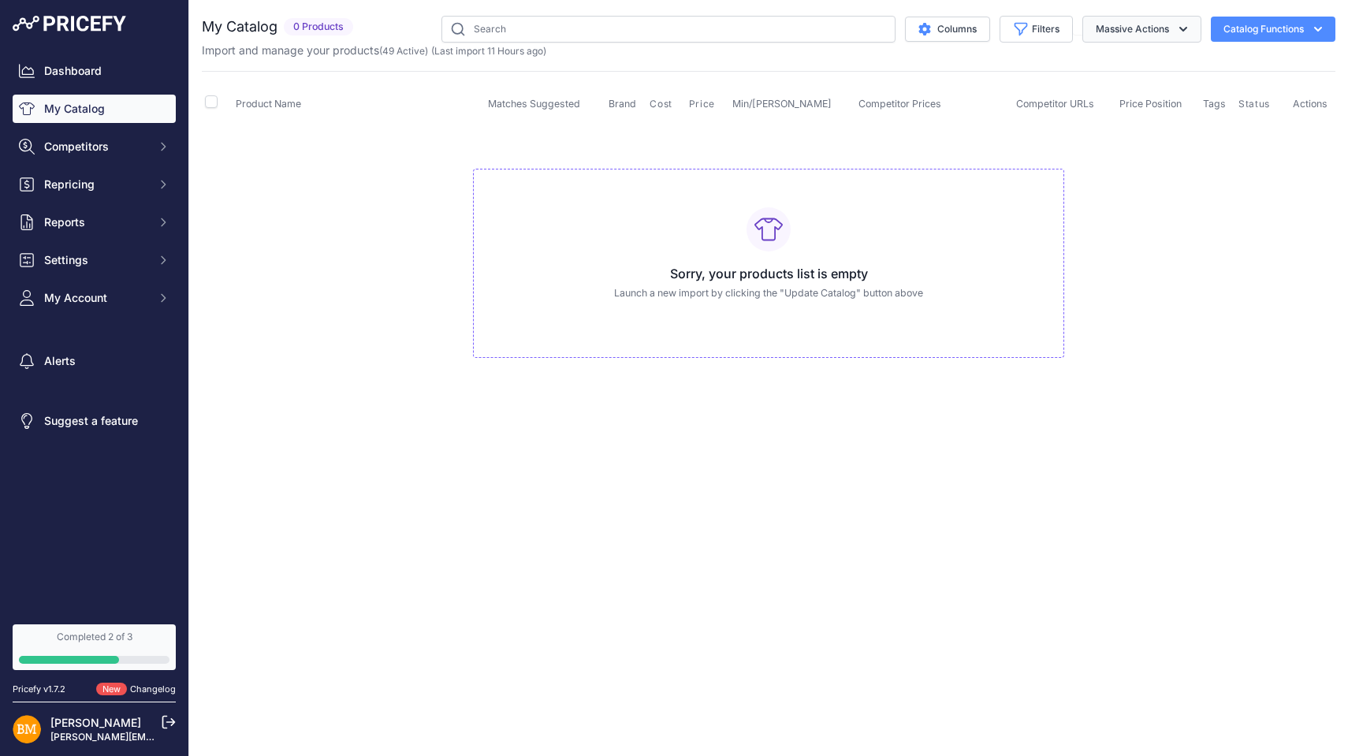
click at [1138, 23] on button "Massive Actions" at bounding box center [1141, 29] width 119 height 27
click at [1184, 276] on td "Sorry, your products list is empty Launch a new import by clicking the "Update …" at bounding box center [768, 257] width 1133 height 266
click at [1264, 28] on button "Catalog Functions" at bounding box center [1272, 29] width 125 height 25
click at [1173, 200] on td "Sorry, your products list is empty Launch a new import by clicking the "Update …" at bounding box center [768, 257] width 1133 height 266
click at [1270, 28] on button "Catalog Functions" at bounding box center [1272, 29] width 125 height 25
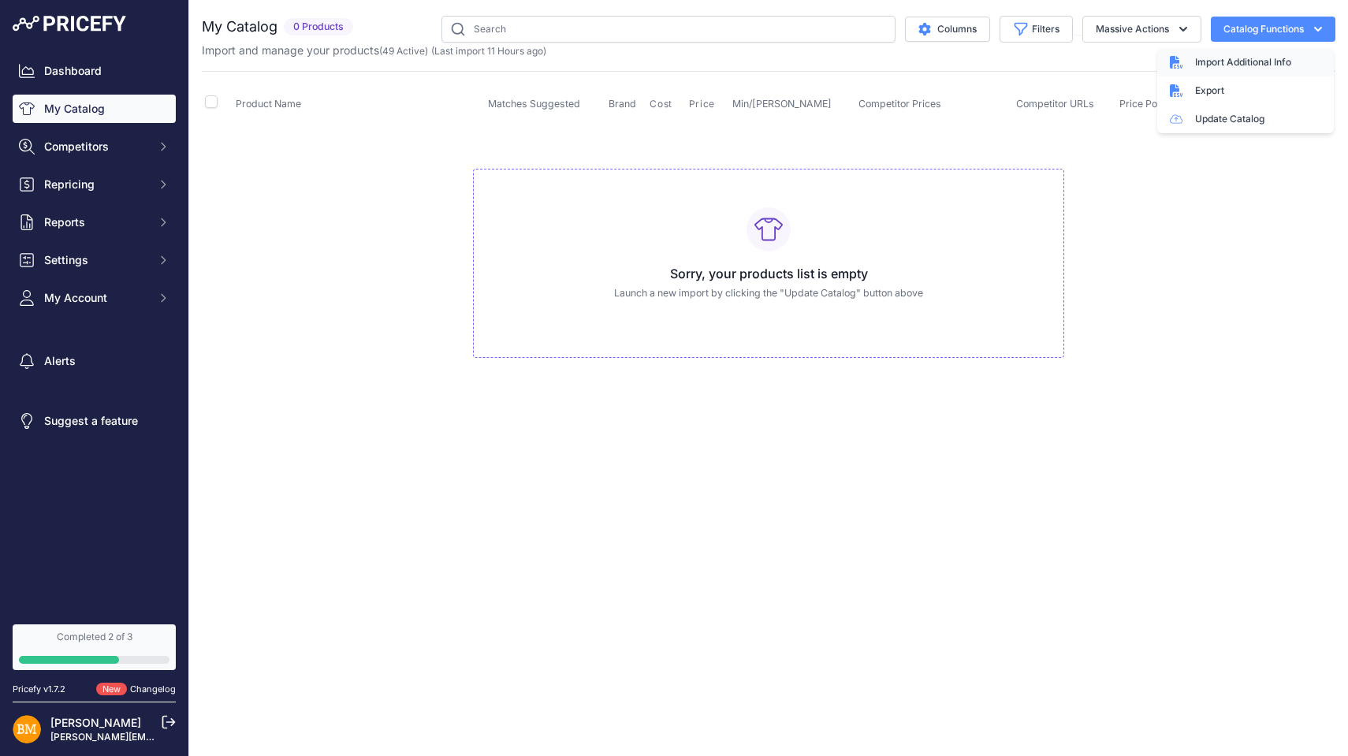
click at [1250, 63] on span "Import Additional Info" at bounding box center [1243, 62] width 96 height 13
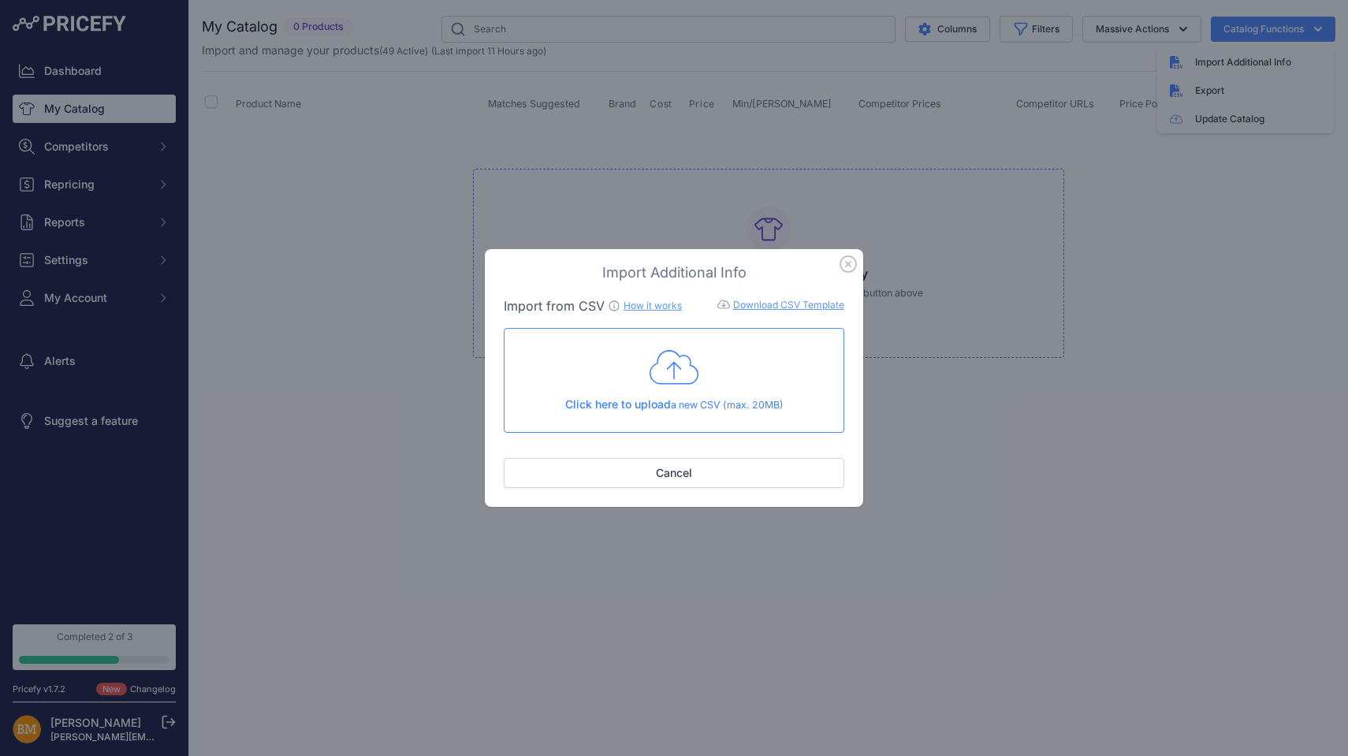
click at [679, 368] on icon at bounding box center [673, 367] width 49 height 34
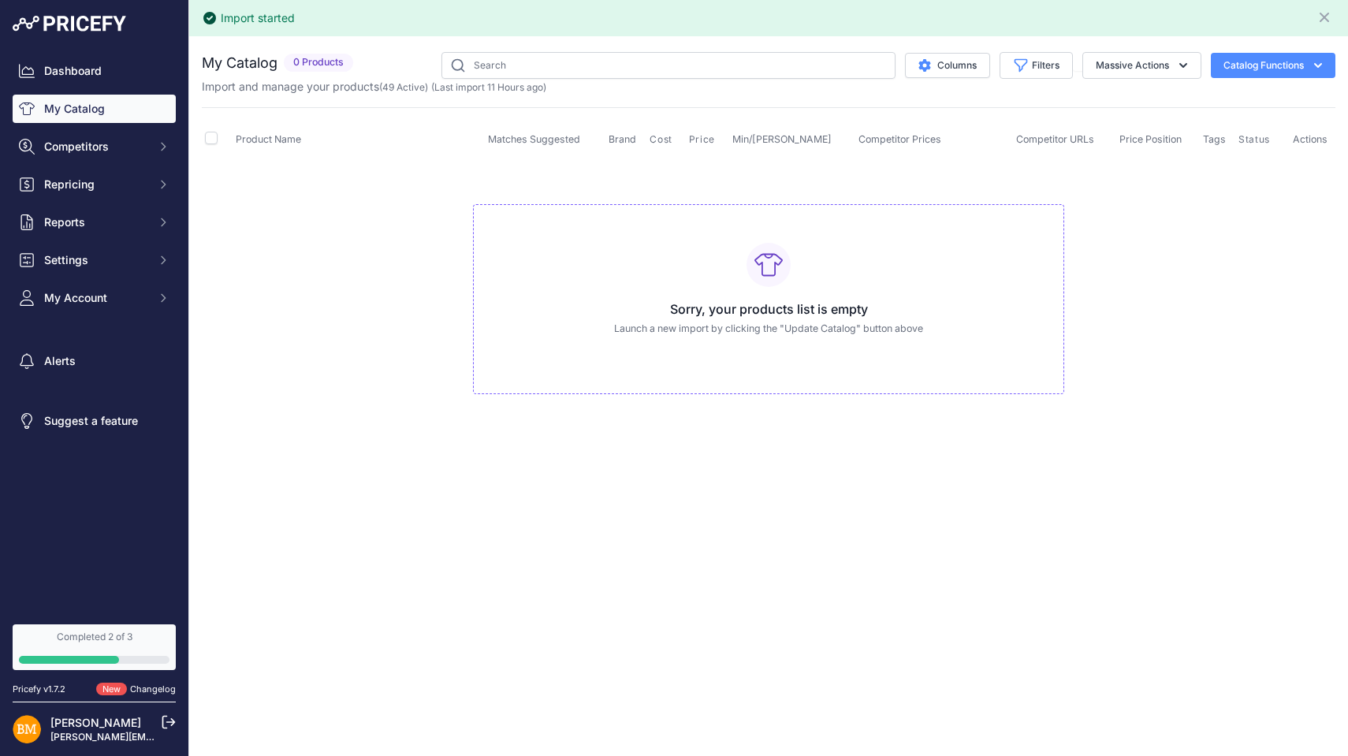
click at [1263, 69] on button "Catalog Functions" at bounding box center [1272, 65] width 125 height 25
click at [1204, 162] on link "Update Catalog" at bounding box center [1245, 155] width 177 height 28
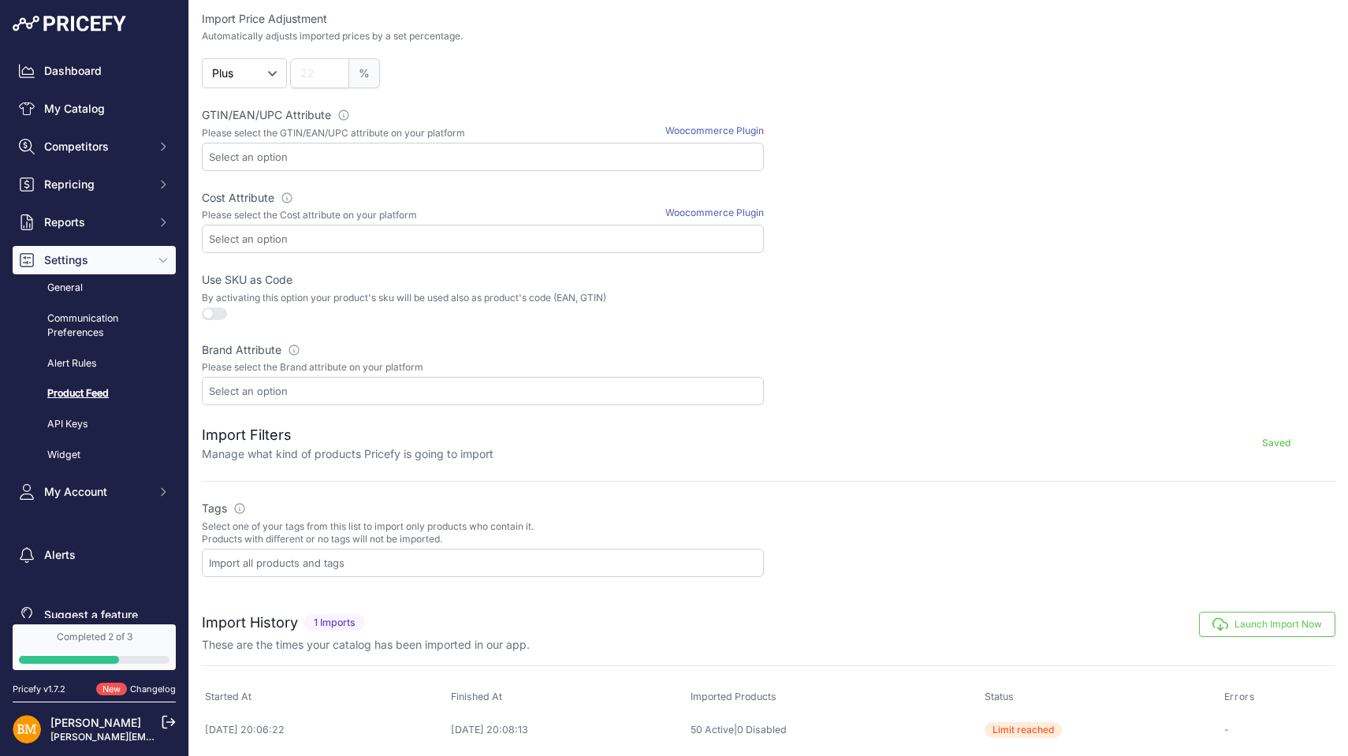
click at [675, 128] on link "Woocommerce Plugin" at bounding box center [714, 131] width 99 height 12
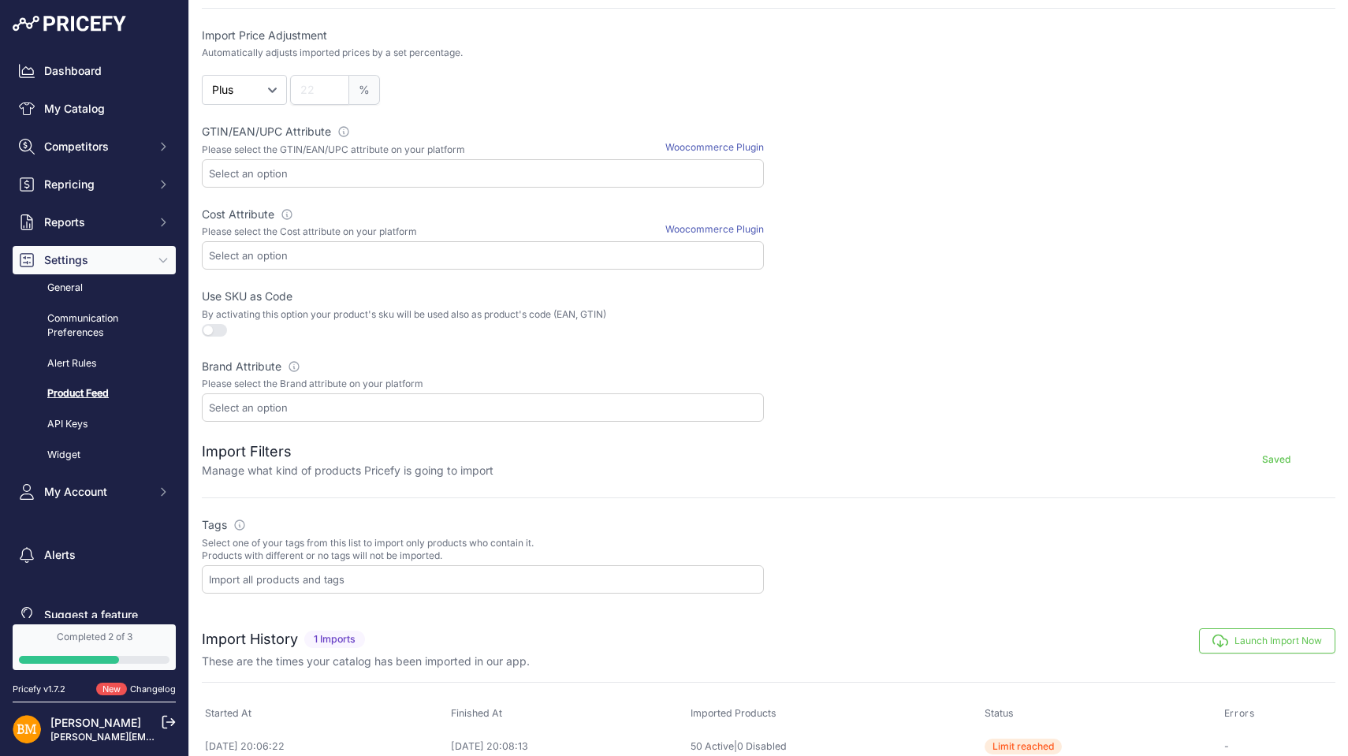
scroll to position [366, 0]
click at [329, 400] on input "text" at bounding box center [486, 406] width 554 height 14
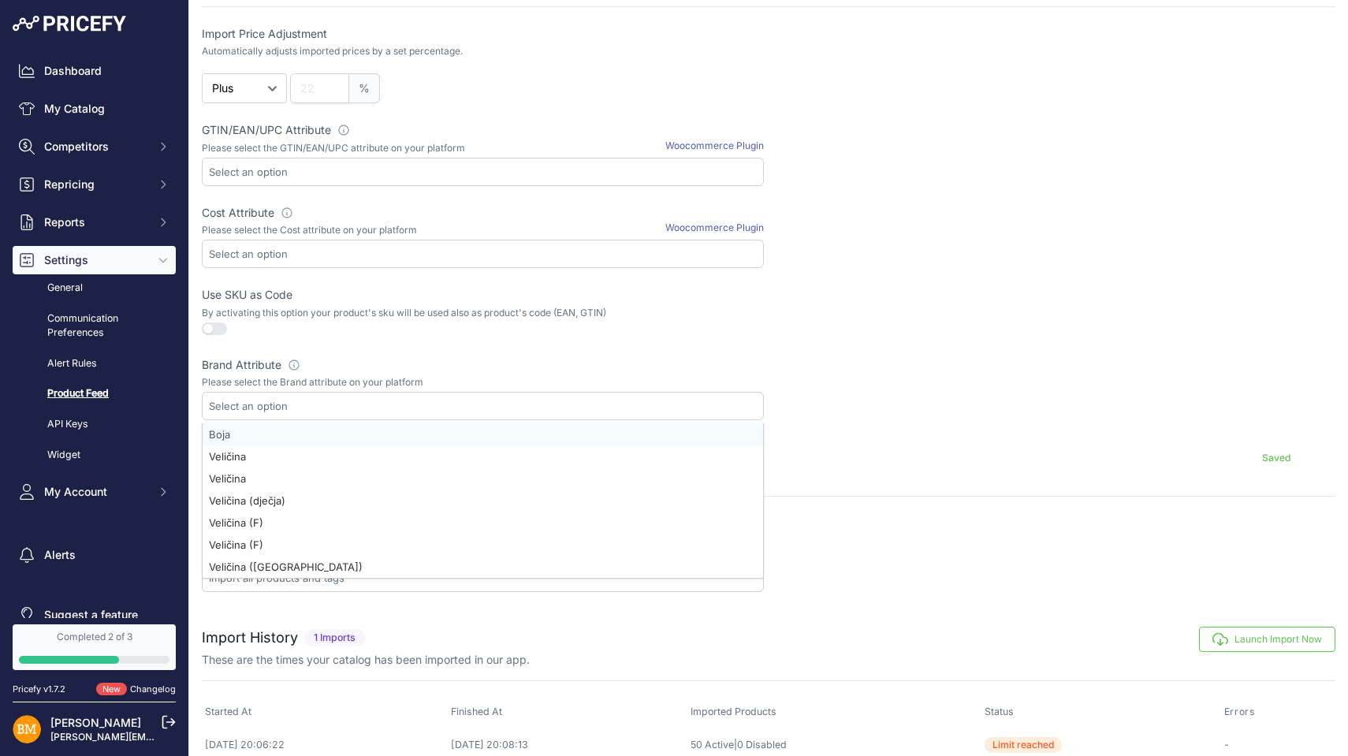
click at [329, 400] on input "text" at bounding box center [486, 406] width 554 height 14
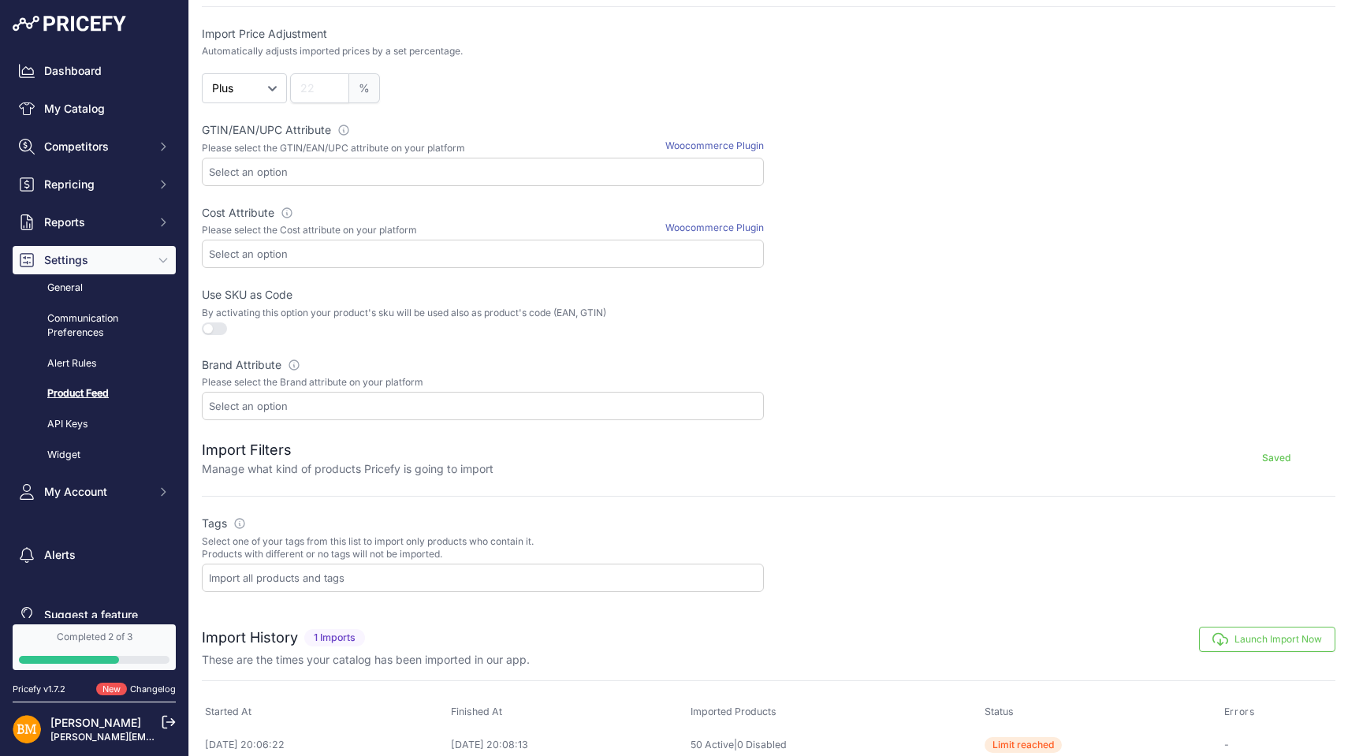
click at [303, 409] on input "text" at bounding box center [486, 406] width 554 height 14
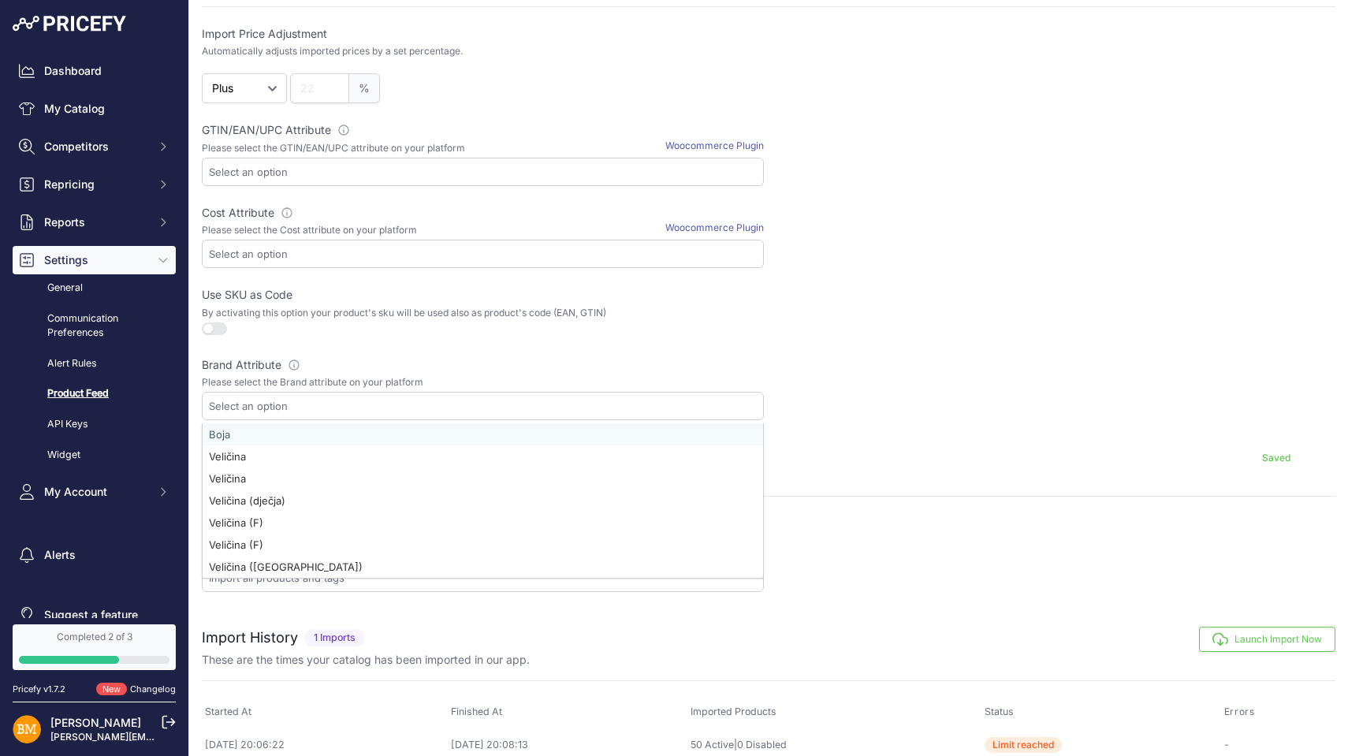
click at [303, 409] on input "text" at bounding box center [486, 406] width 554 height 14
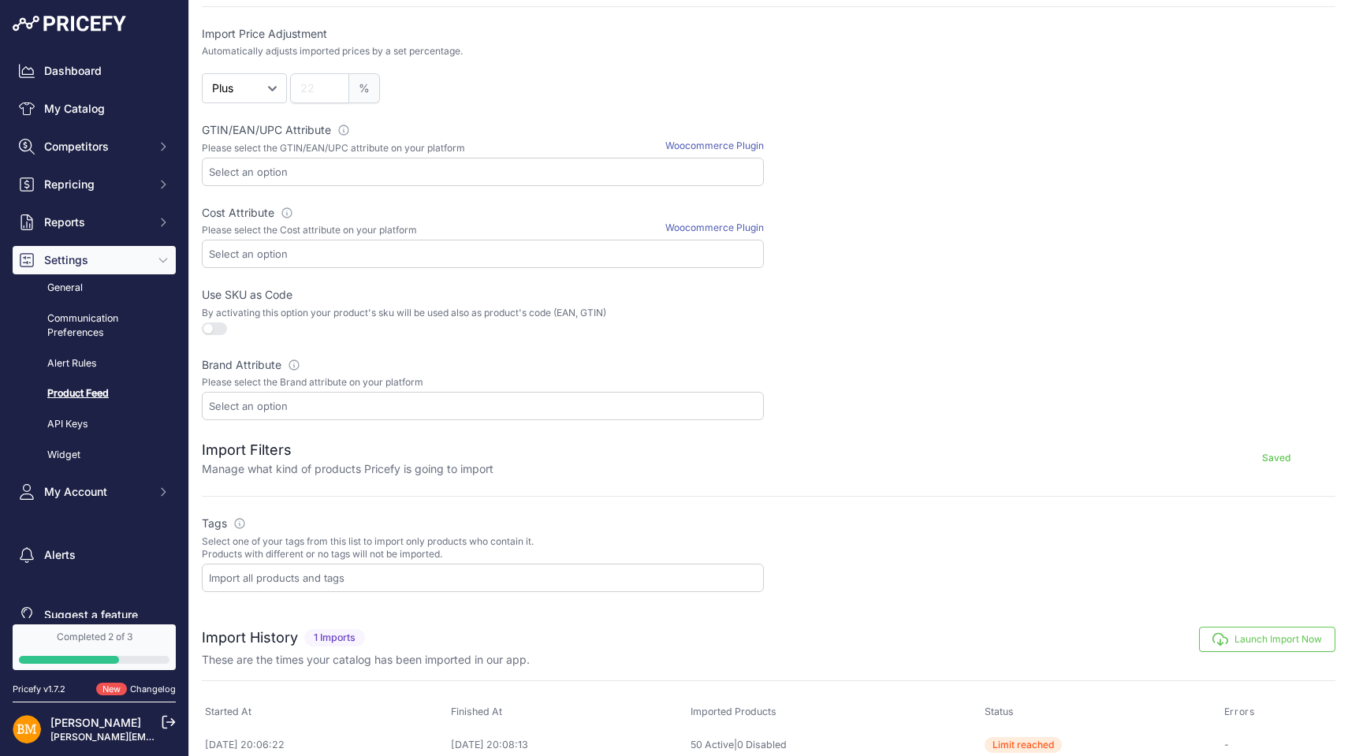
click at [312, 407] on input "text" at bounding box center [486, 406] width 554 height 14
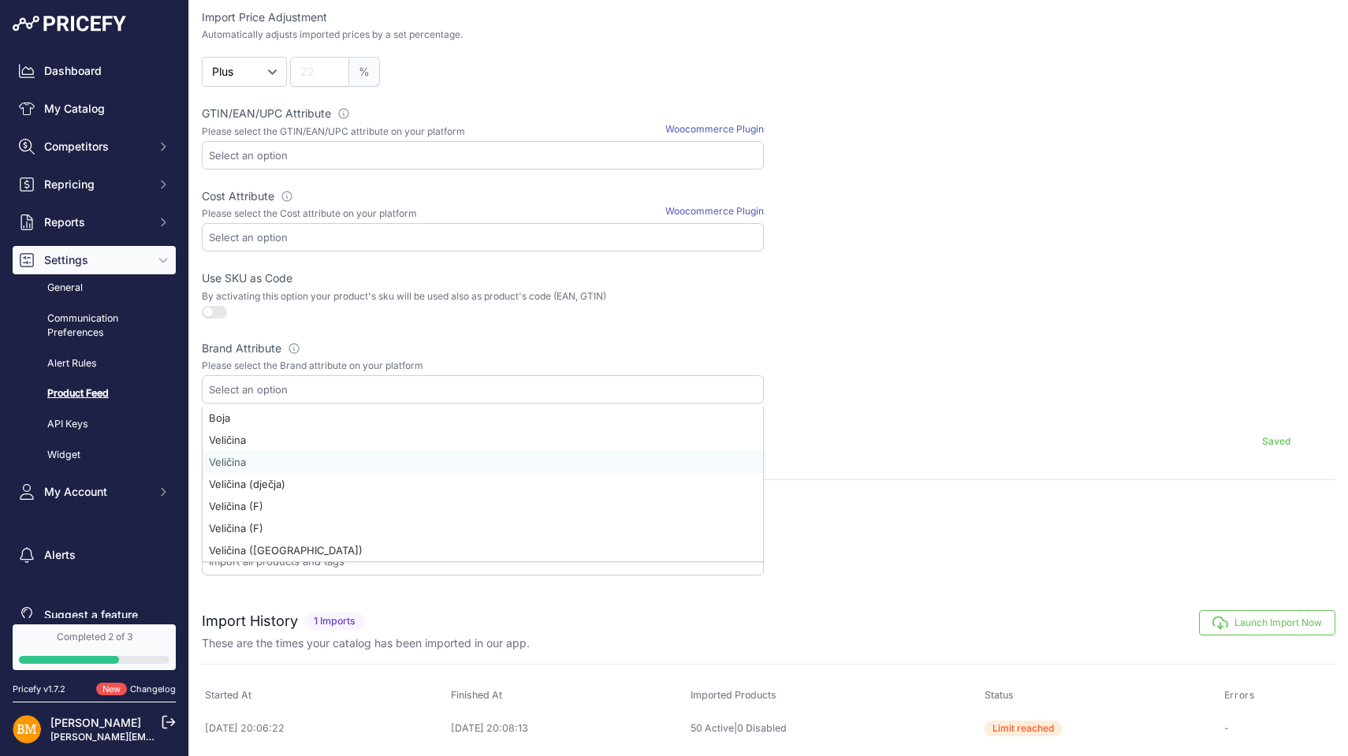
scroll to position [381, 0]
click at [480, 347] on label "Brand Attribute Please select the Brand attribute of your platform" at bounding box center [483, 350] width 562 height 16
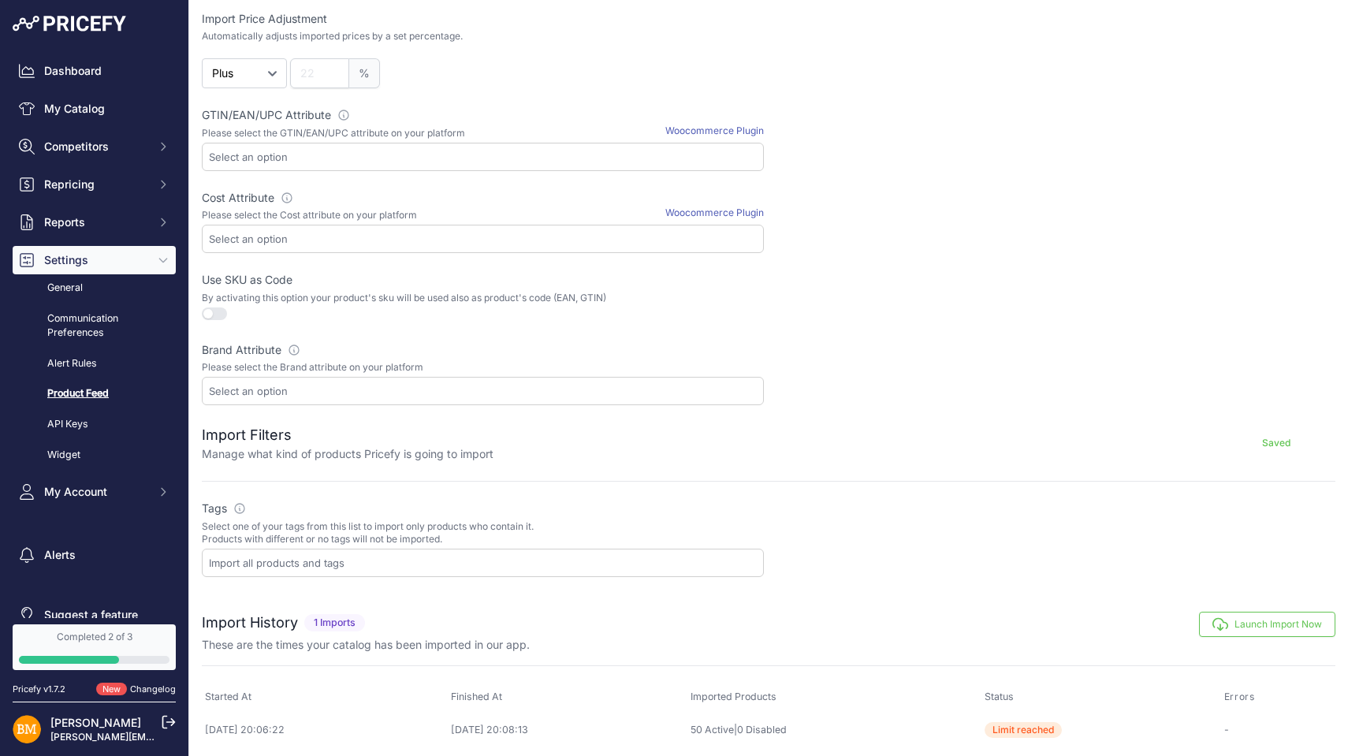
click at [381, 561] on input "text" at bounding box center [486, 563] width 554 height 14
click at [491, 522] on p "Select one of your tags from this list to import only products who contain it. …" at bounding box center [483, 532] width 562 height 25
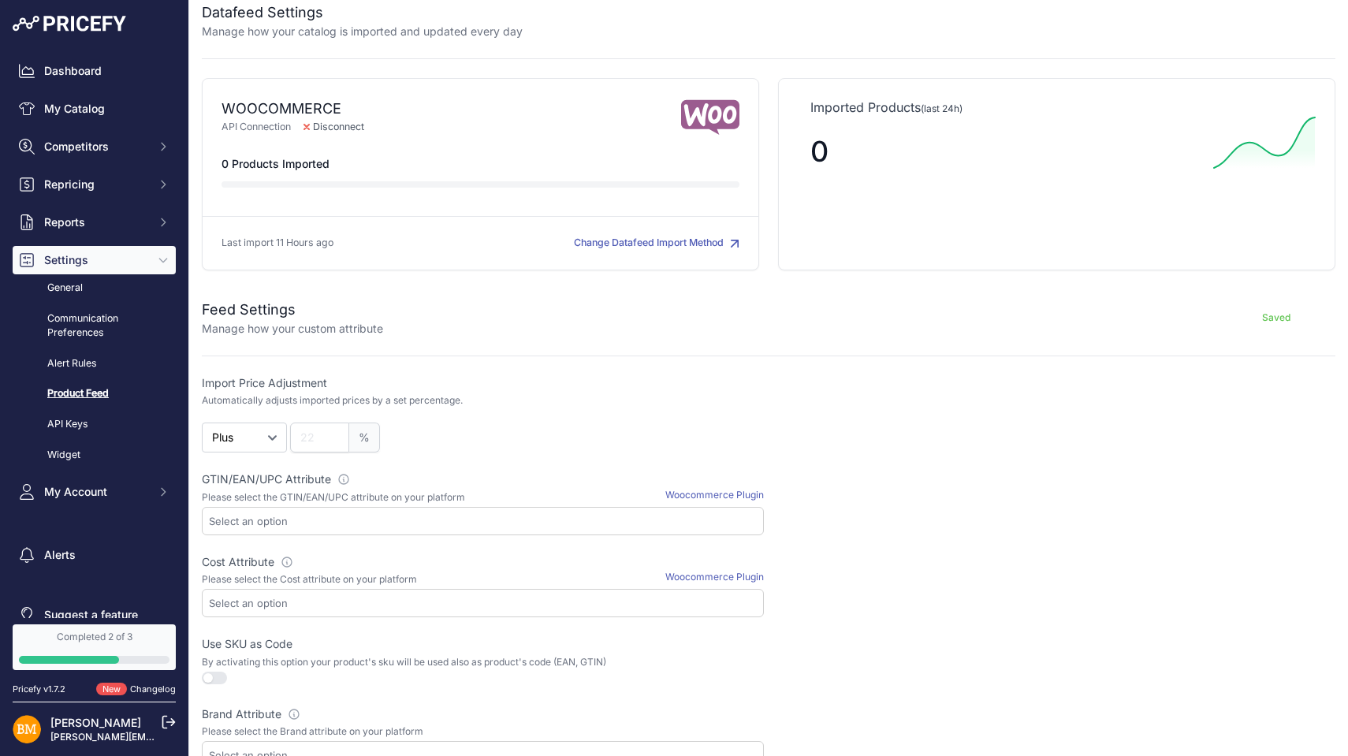
scroll to position [22, 0]
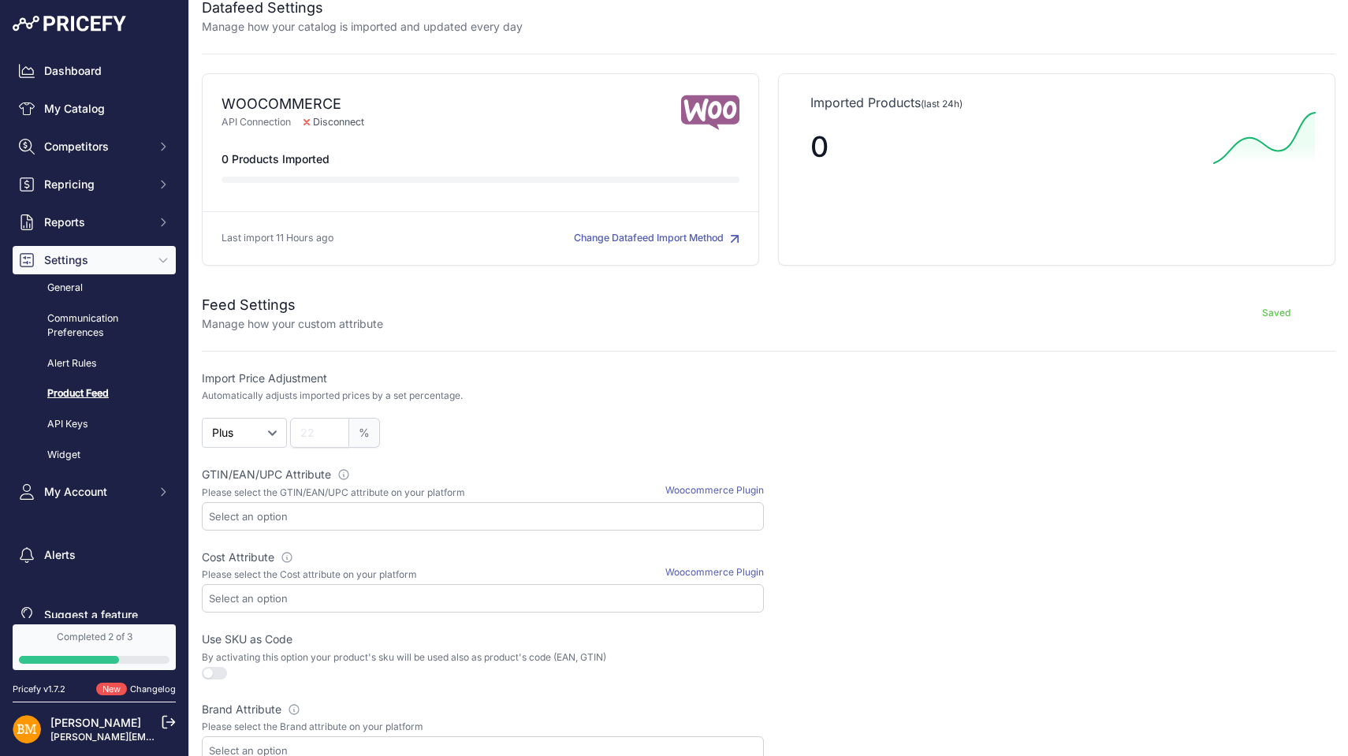
click at [472, 515] on input "text" at bounding box center [486, 516] width 554 height 14
click at [527, 439] on div "%" at bounding box center [527, 433] width 474 height 30
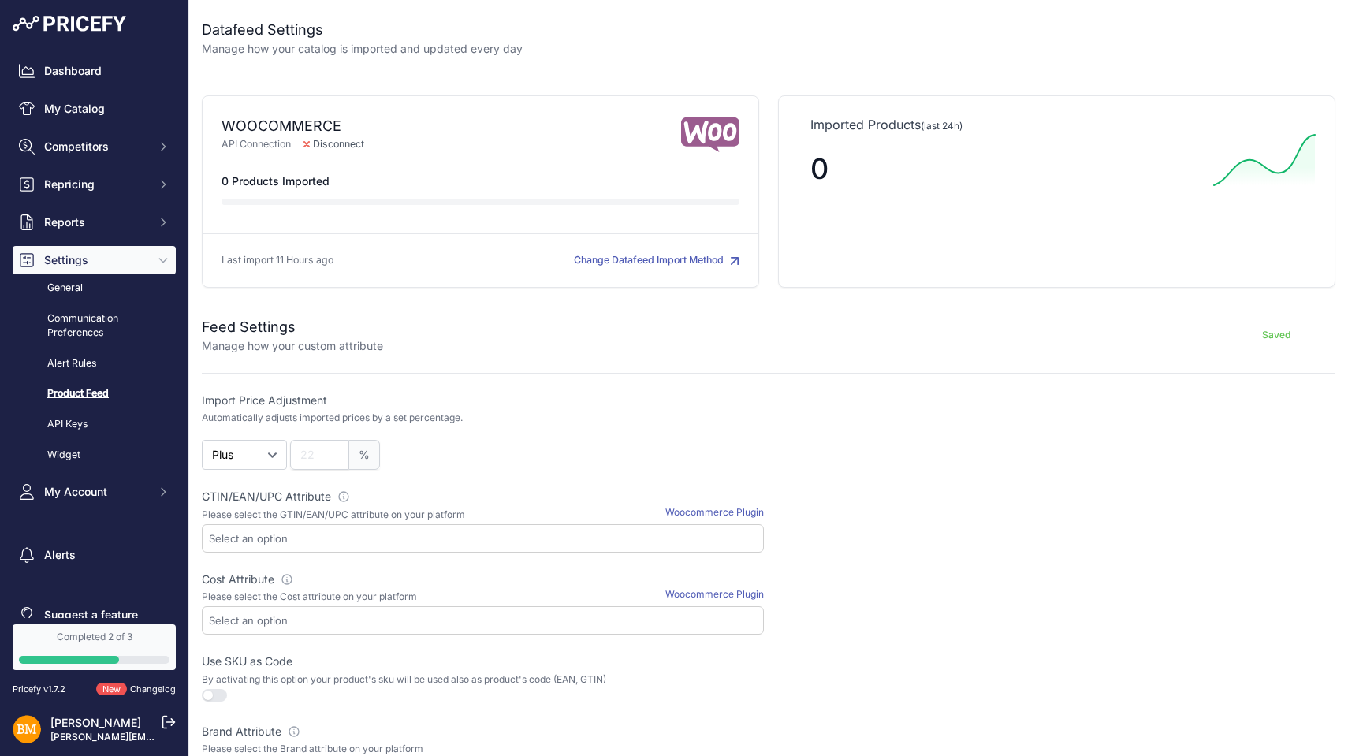
scroll to position [0, 0]
click at [83, 287] on link "General" at bounding box center [94, 288] width 163 height 28
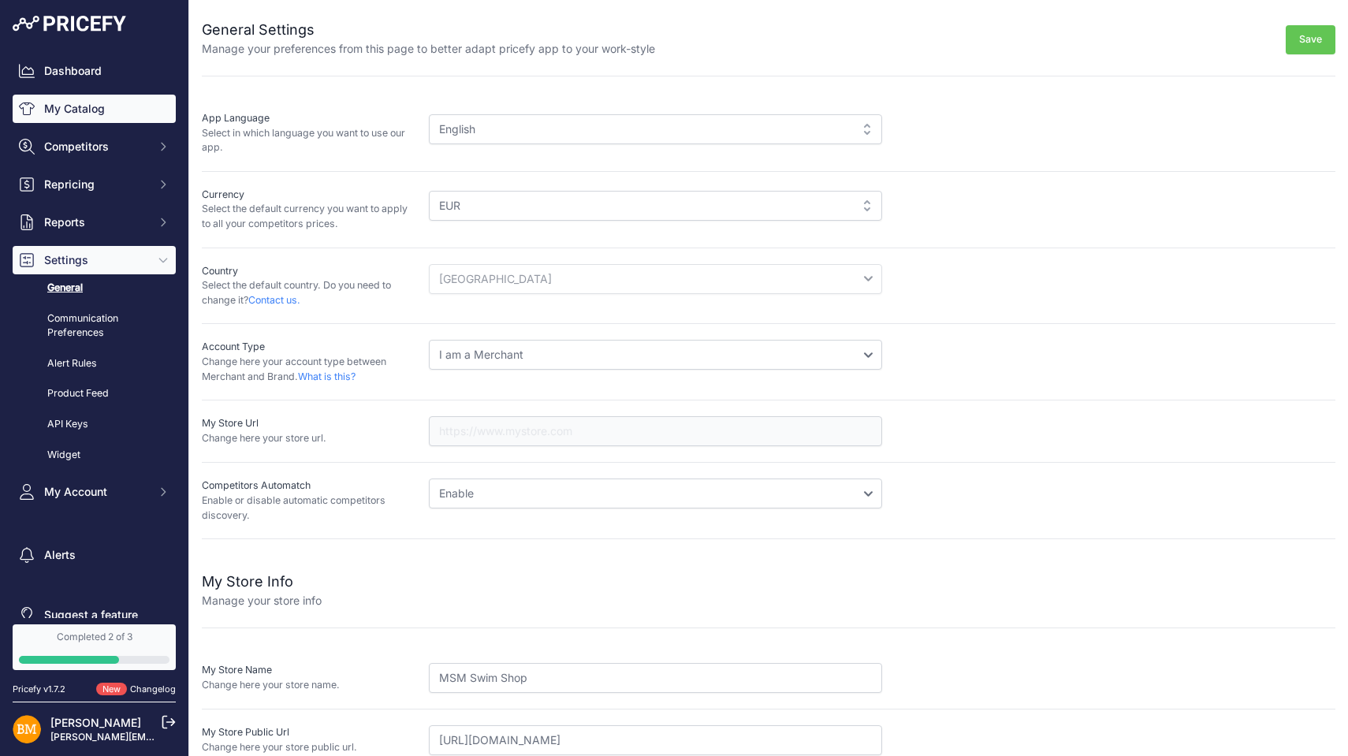
click at [80, 112] on link "My Catalog" at bounding box center [94, 109] width 163 height 28
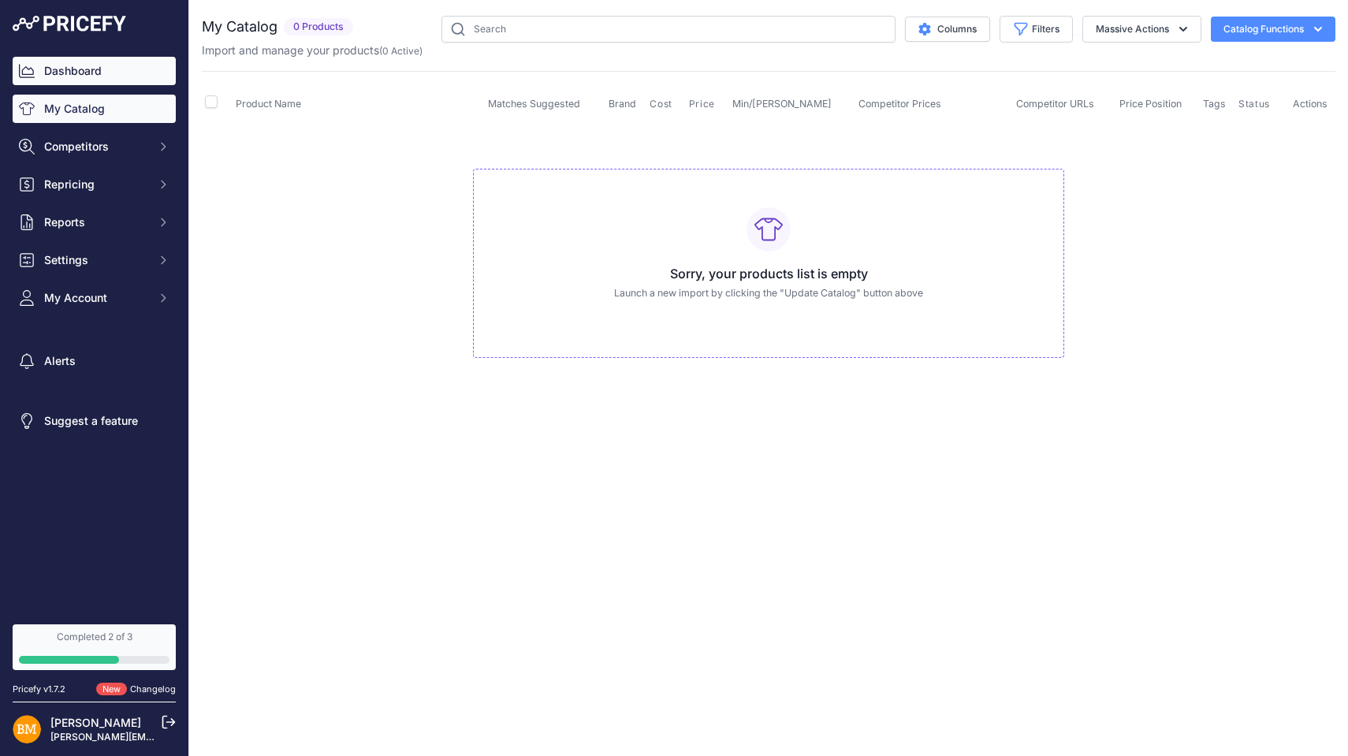
click at [89, 68] on link "Dashboard" at bounding box center [94, 71] width 163 height 28
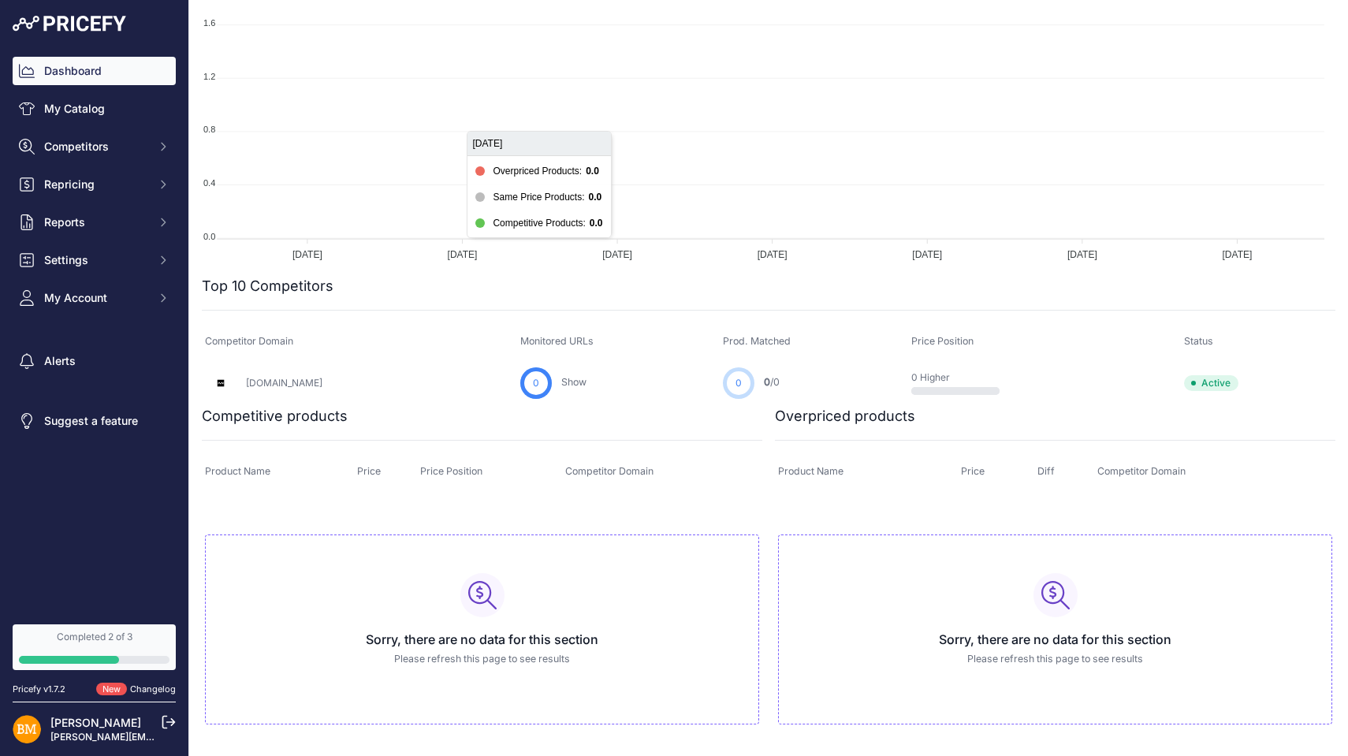
scroll to position [245, 0]
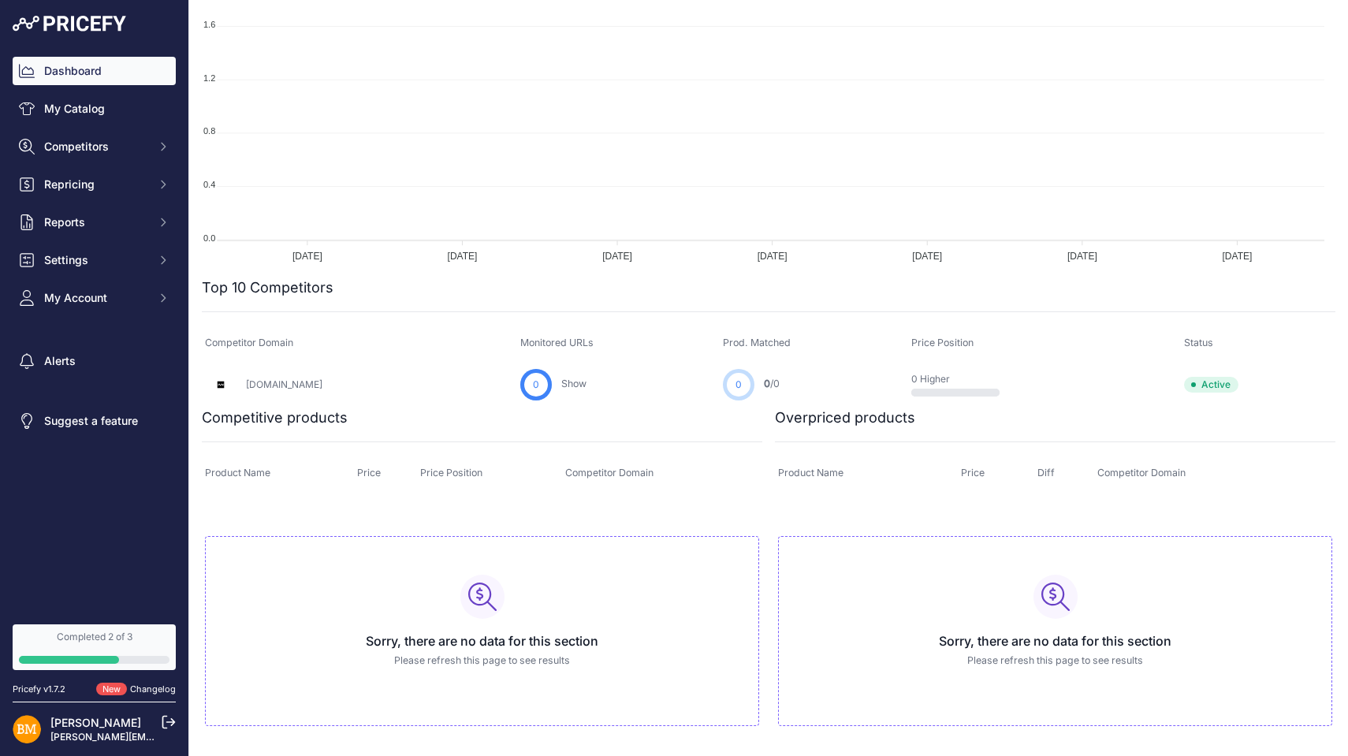
click at [290, 385] on link "[DOMAIN_NAME]" at bounding box center [284, 384] width 76 height 12
click at [106, 147] on span "Competitors" at bounding box center [95, 147] width 103 height 16
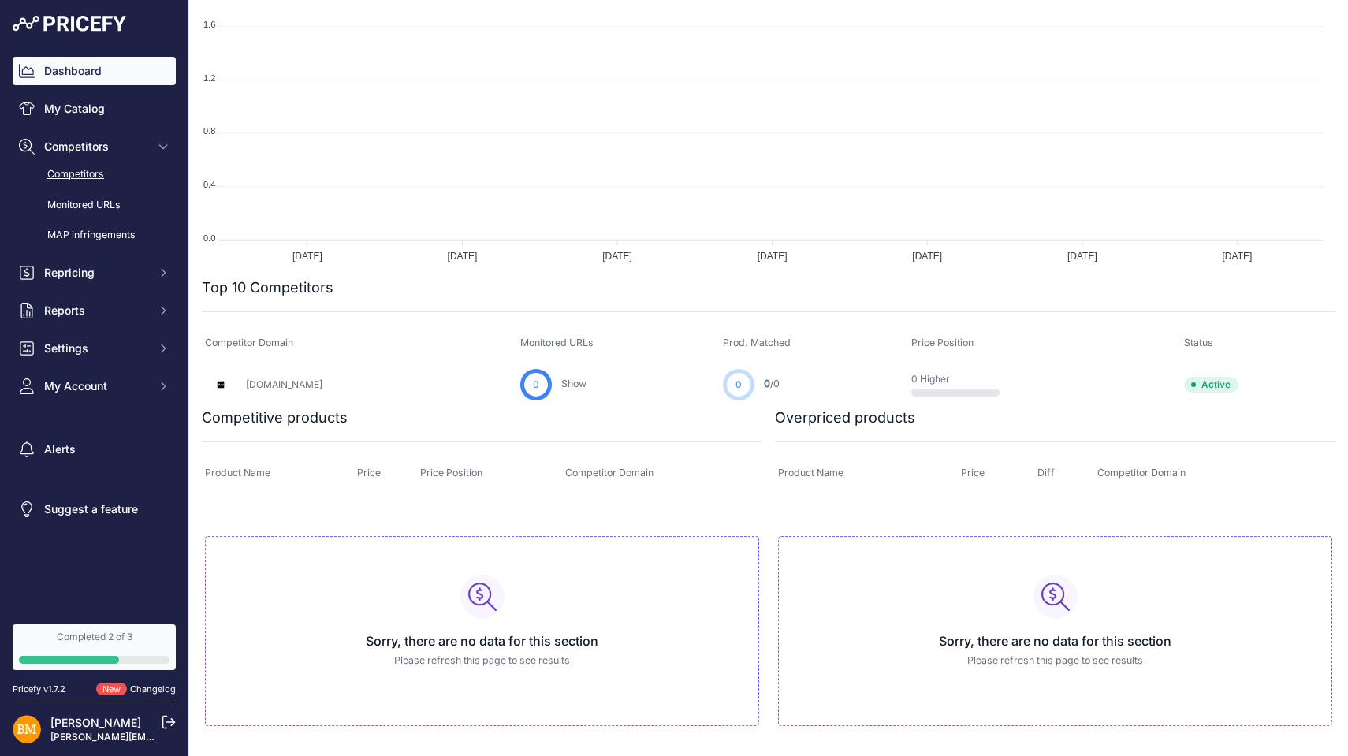
click at [95, 175] on link "Competitors" at bounding box center [94, 175] width 163 height 28
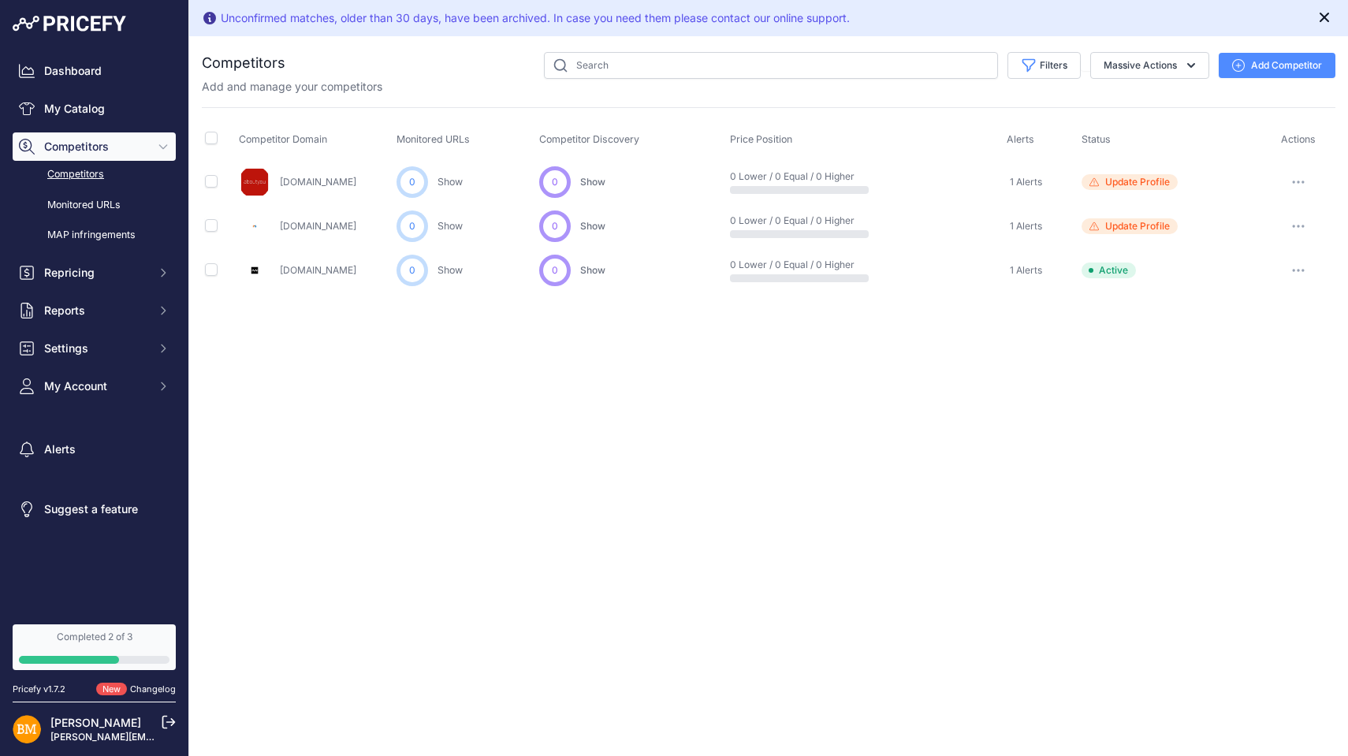
click at [1327, 20] on icon "Close" at bounding box center [1323, 17] width 9 height 9
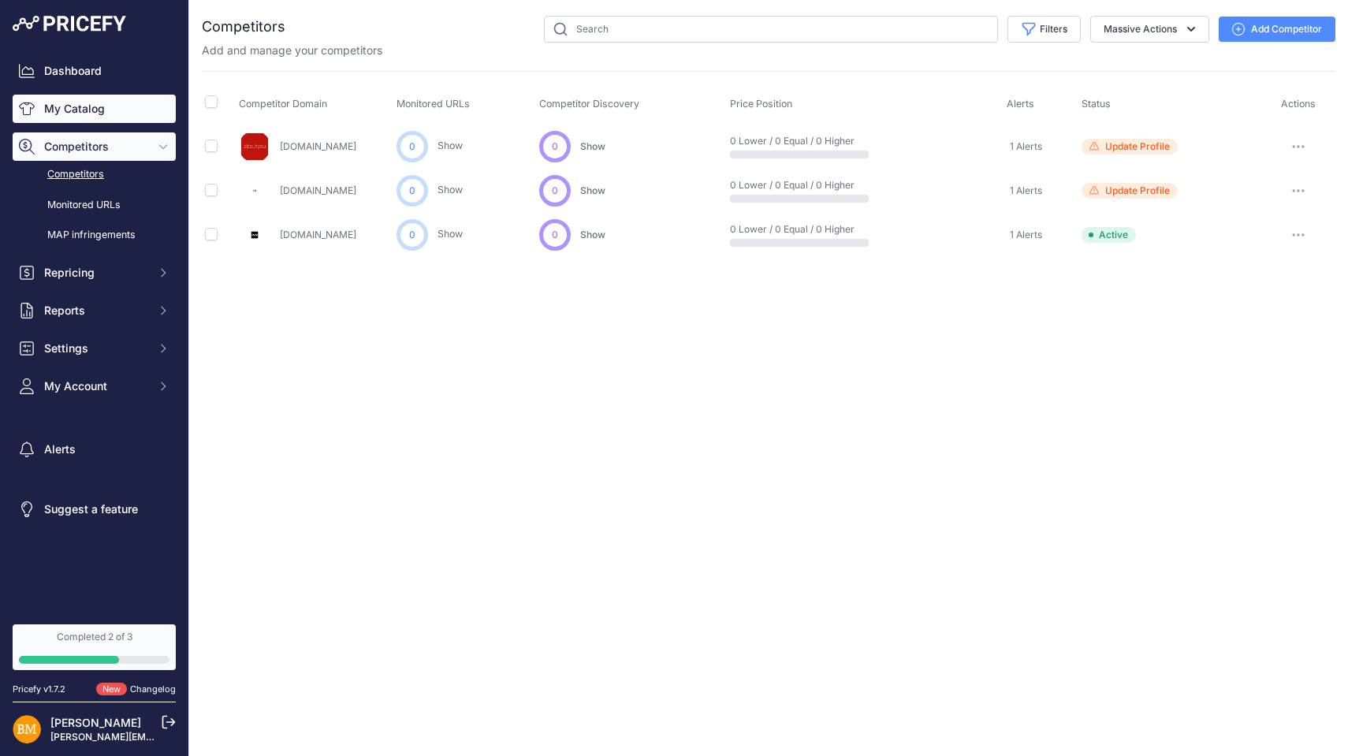
click at [116, 102] on link "My Catalog" at bounding box center [94, 109] width 163 height 28
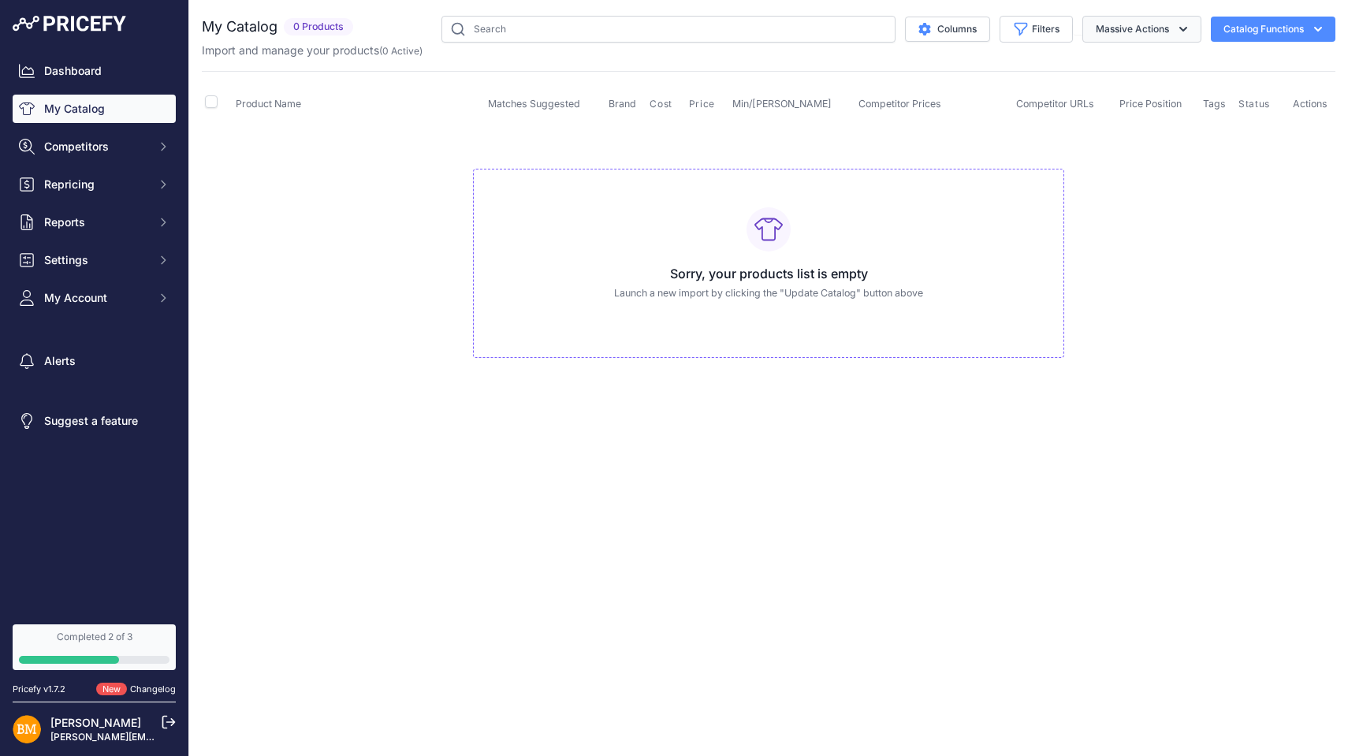
click at [1162, 29] on button "Massive Actions" at bounding box center [1141, 29] width 119 height 27
click at [1243, 72] on div "Product Name Matches Suggested Brand Cost" at bounding box center [768, 230] width 1133 height 318
click at [1259, 26] on button "Catalog Functions" at bounding box center [1272, 29] width 125 height 25
drag, startPoint x: 125, startPoint y: 248, endPoint x: 105, endPoint y: 268, distance: 28.4
click at [105, 268] on button "Settings" at bounding box center [94, 260] width 163 height 28
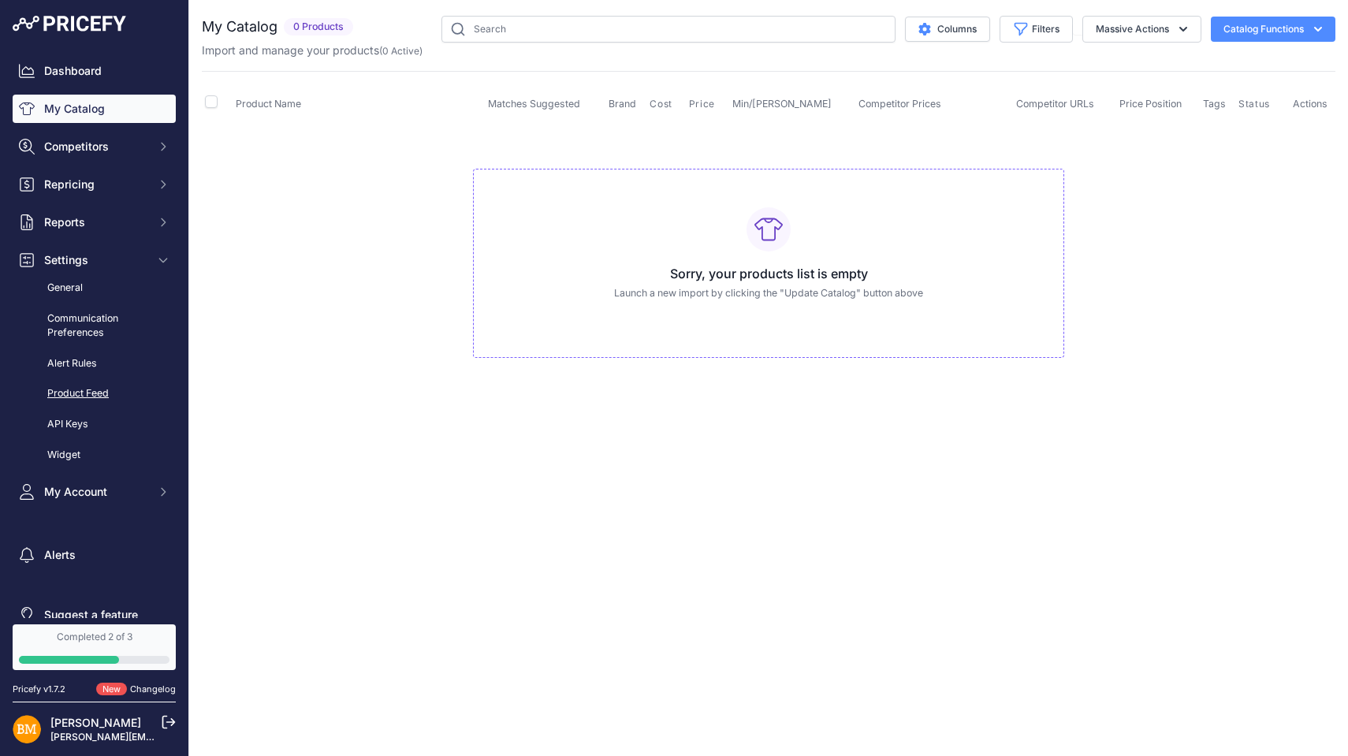
click at [87, 390] on link "Product Feed" at bounding box center [94, 394] width 163 height 28
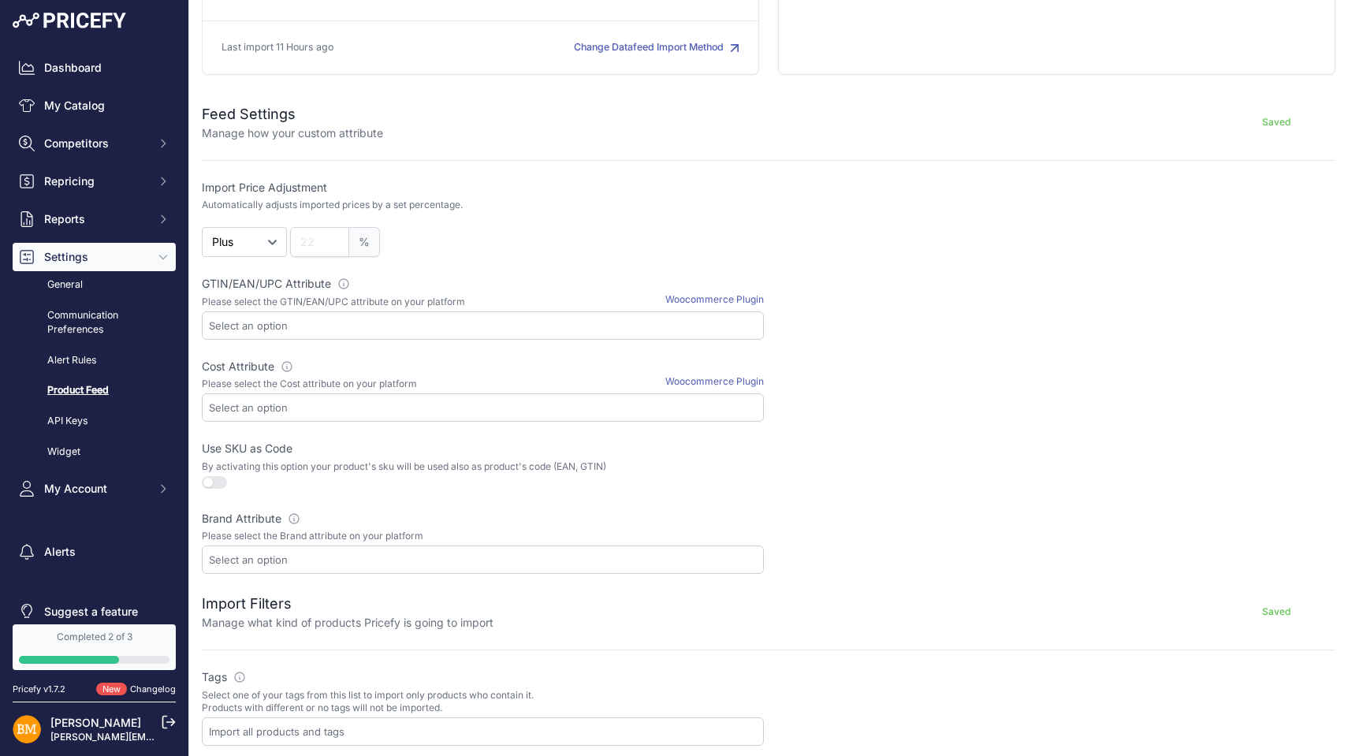
scroll to position [4, 0]
click at [61, 417] on link "API Keys" at bounding box center [94, 421] width 163 height 28
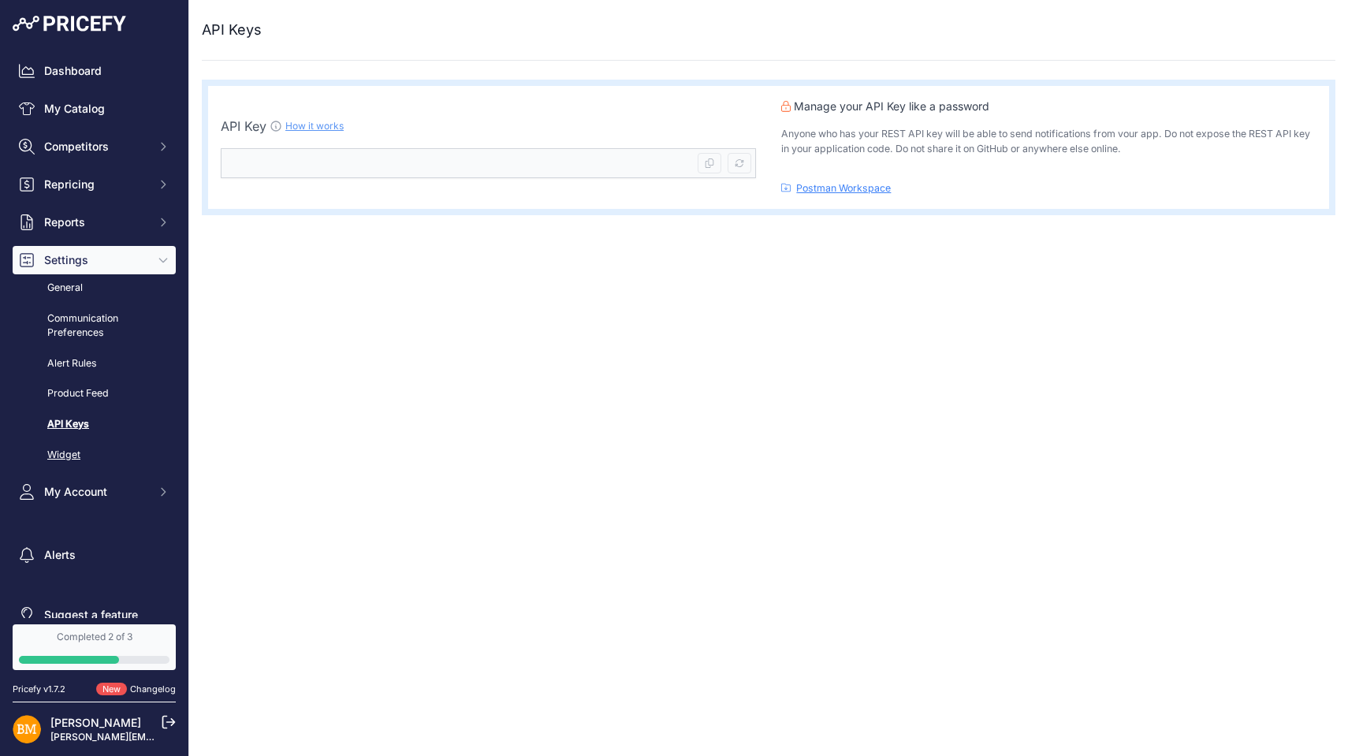
click at [55, 446] on link "Widget" at bounding box center [94, 455] width 163 height 28
